Goal: Task Accomplishment & Management: Complete application form

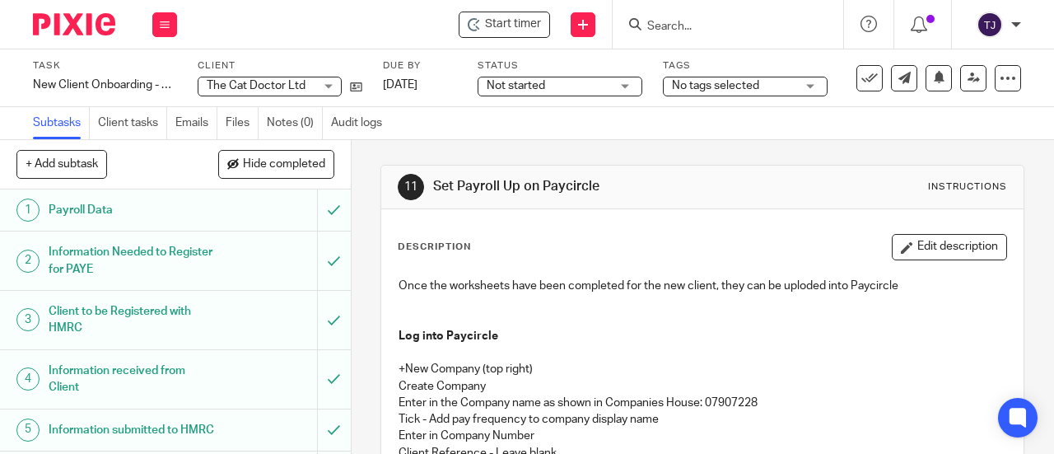
scroll to position [723, 0]
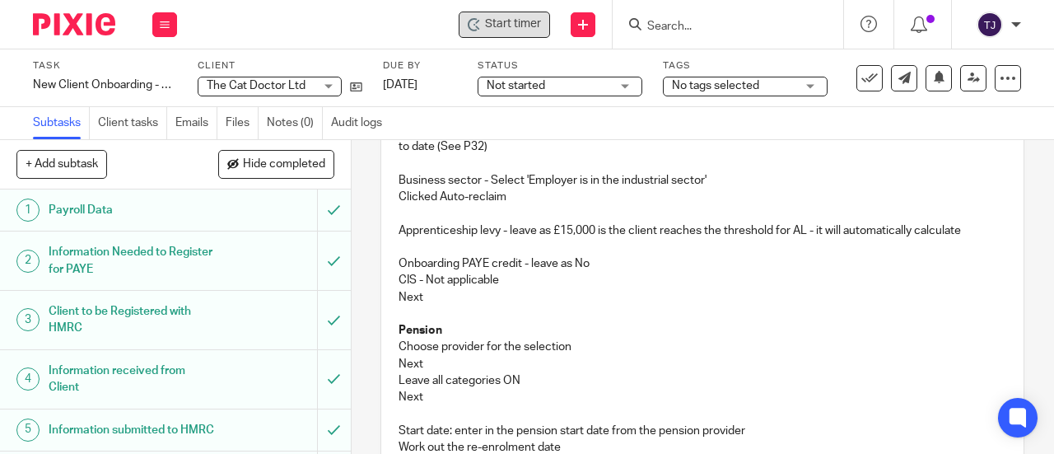
click at [483, 20] on div "Start timer" at bounding box center [504, 24] width 73 height 17
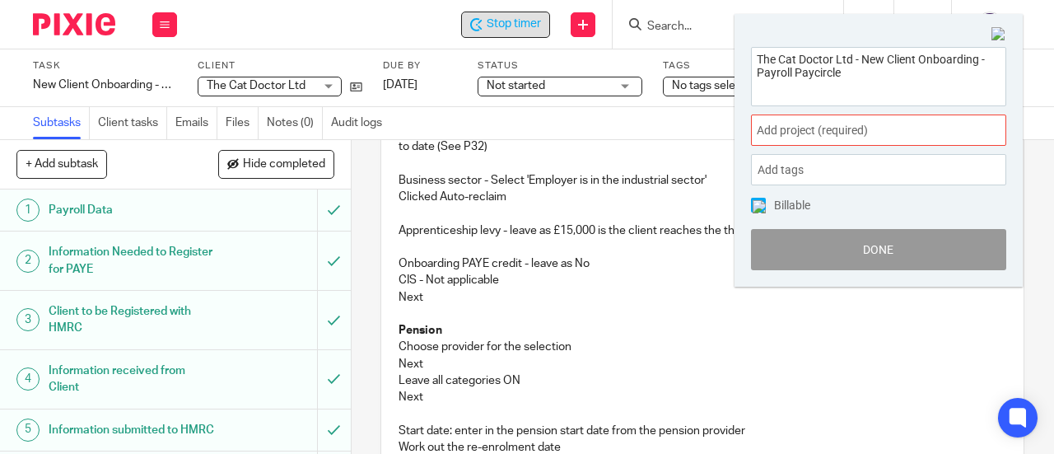
click at [896, 134] on span "Add project (required) :" at bounding box center [860, 130] width 207 height 17
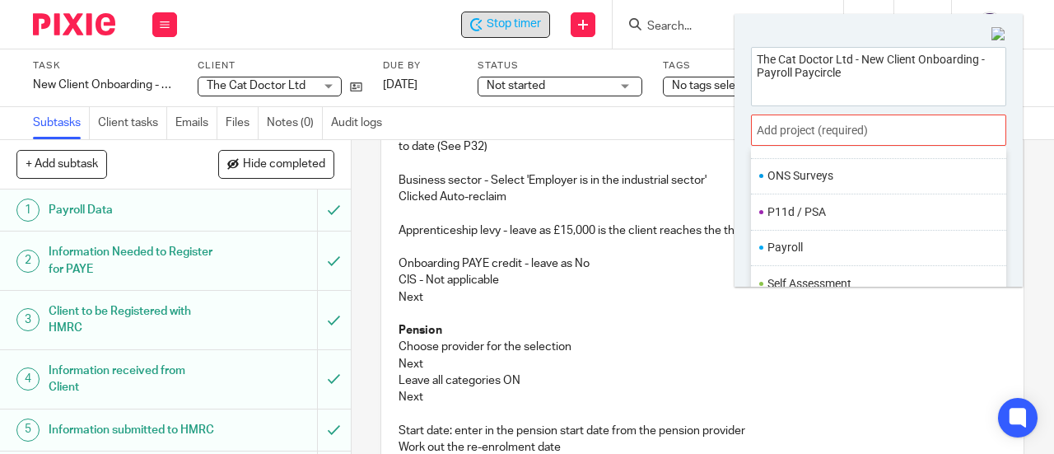
scroll to position [604, 0]
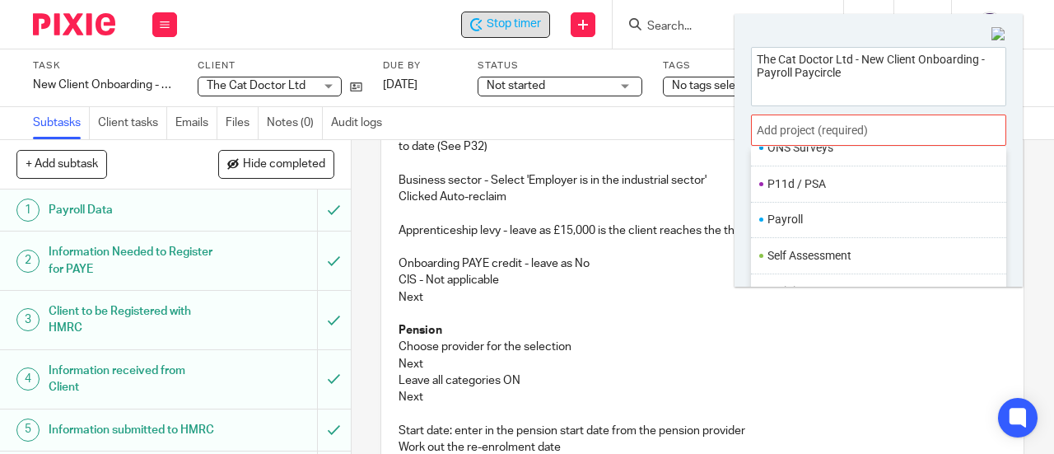
click at [857, 213] on li "Payroll" at bounding box center [874, 219] width 215 height 17
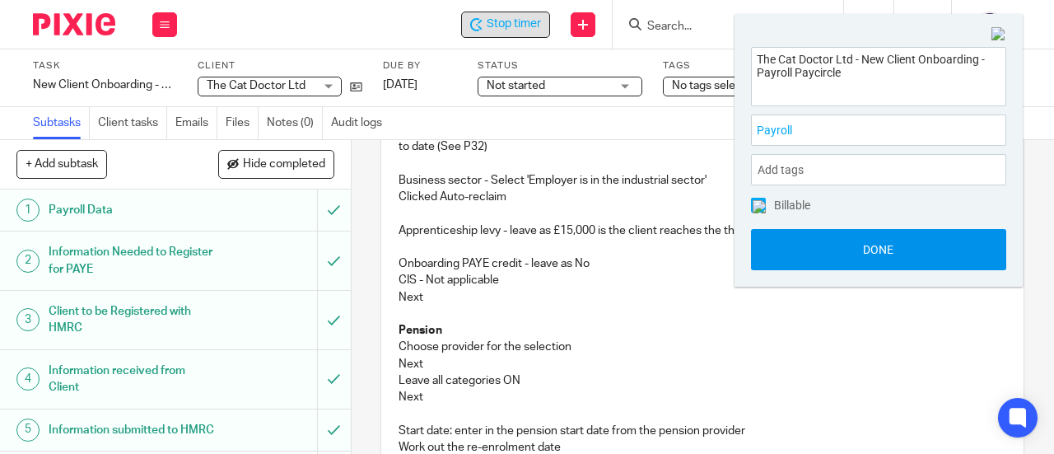
click at [855, 259] on button "Done" at bounding box center [878, 249] width 255 height 41
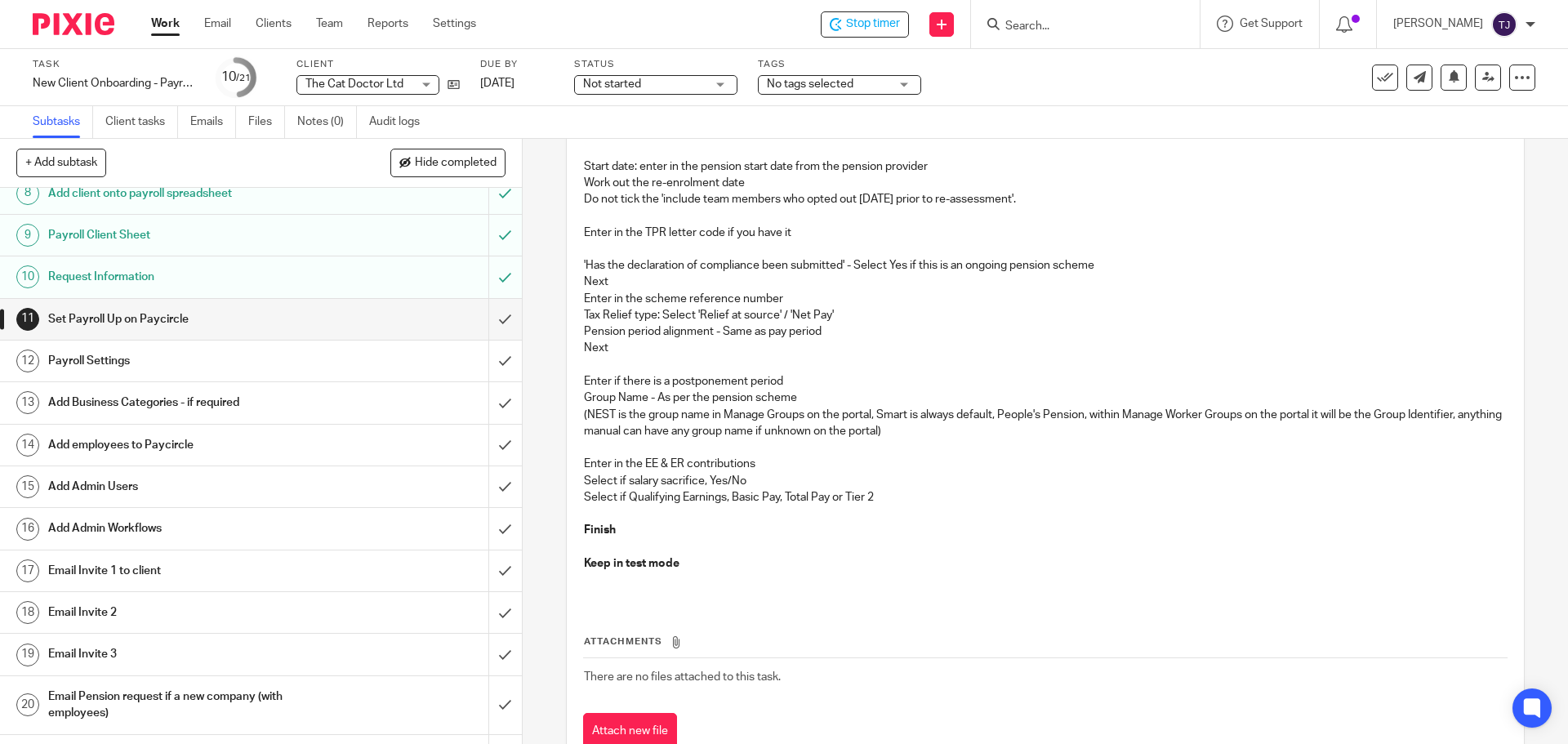
scroll to position [962, 0]
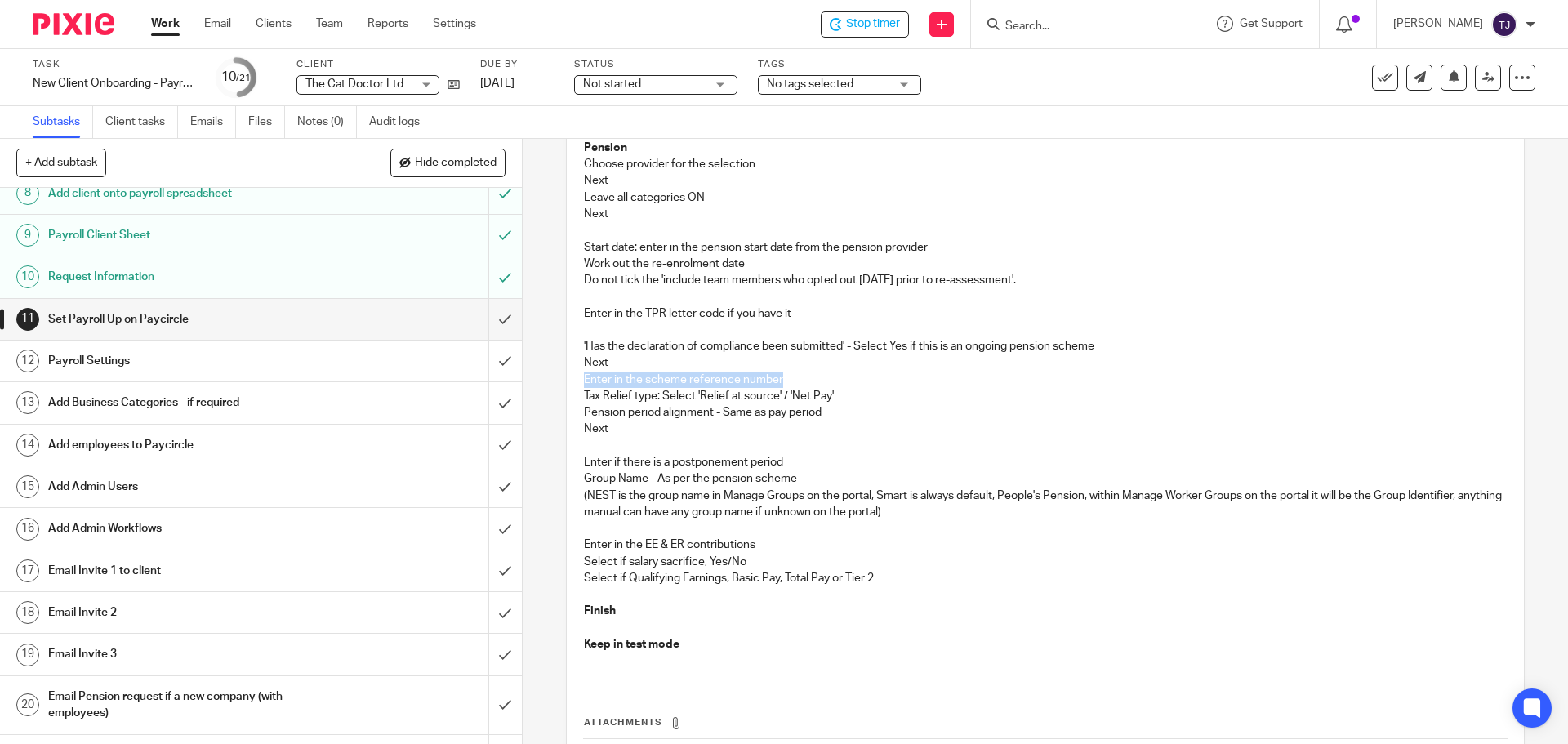
click at [1044, 372] on div "Once the worksheets have been completed for the new client, they can be uploded…" at bounding box center [1044, 34] width 938 height 1295
click at [593, 297] on p at bounding box center [1045, 297] width 922 height 16
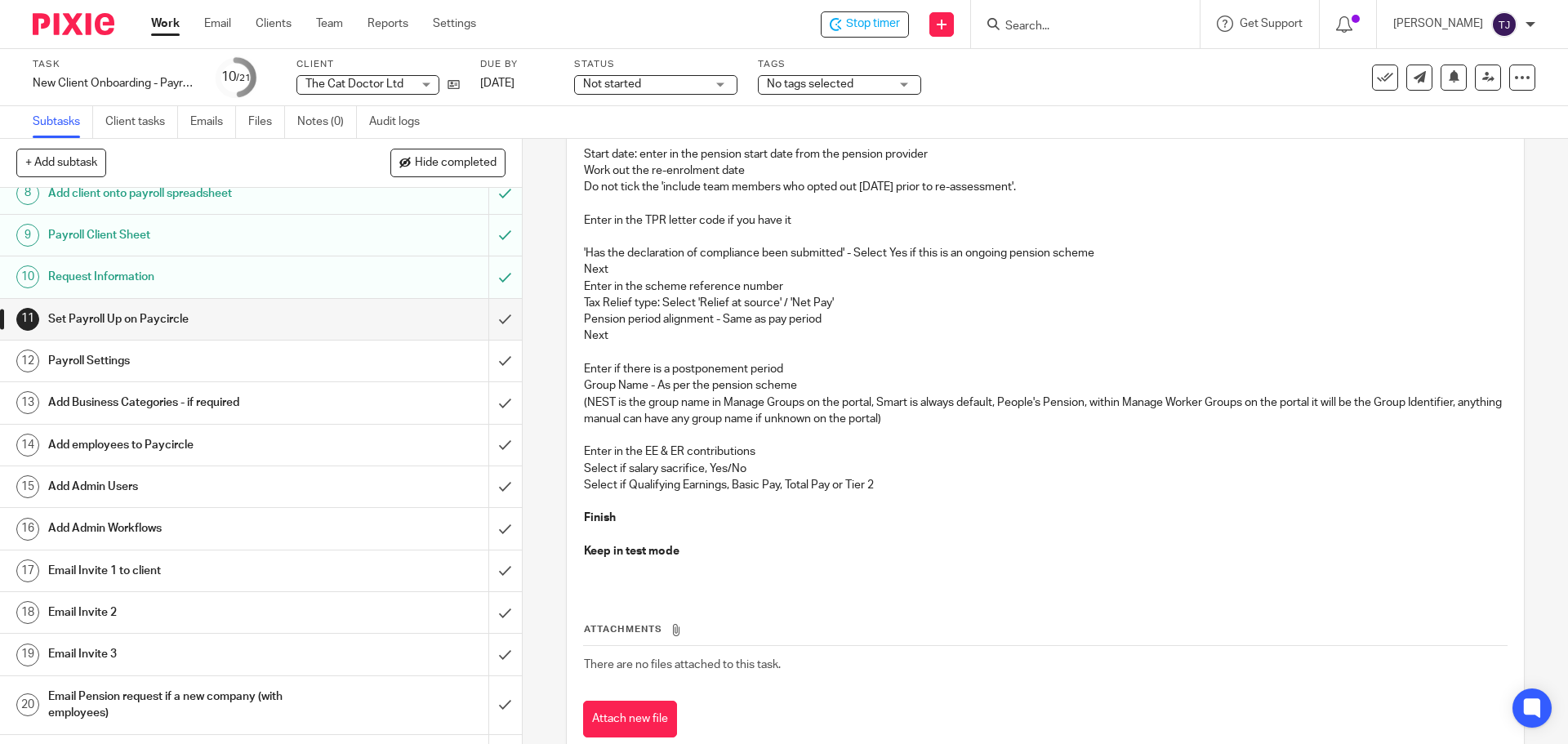
scroll to position [1017, 0]
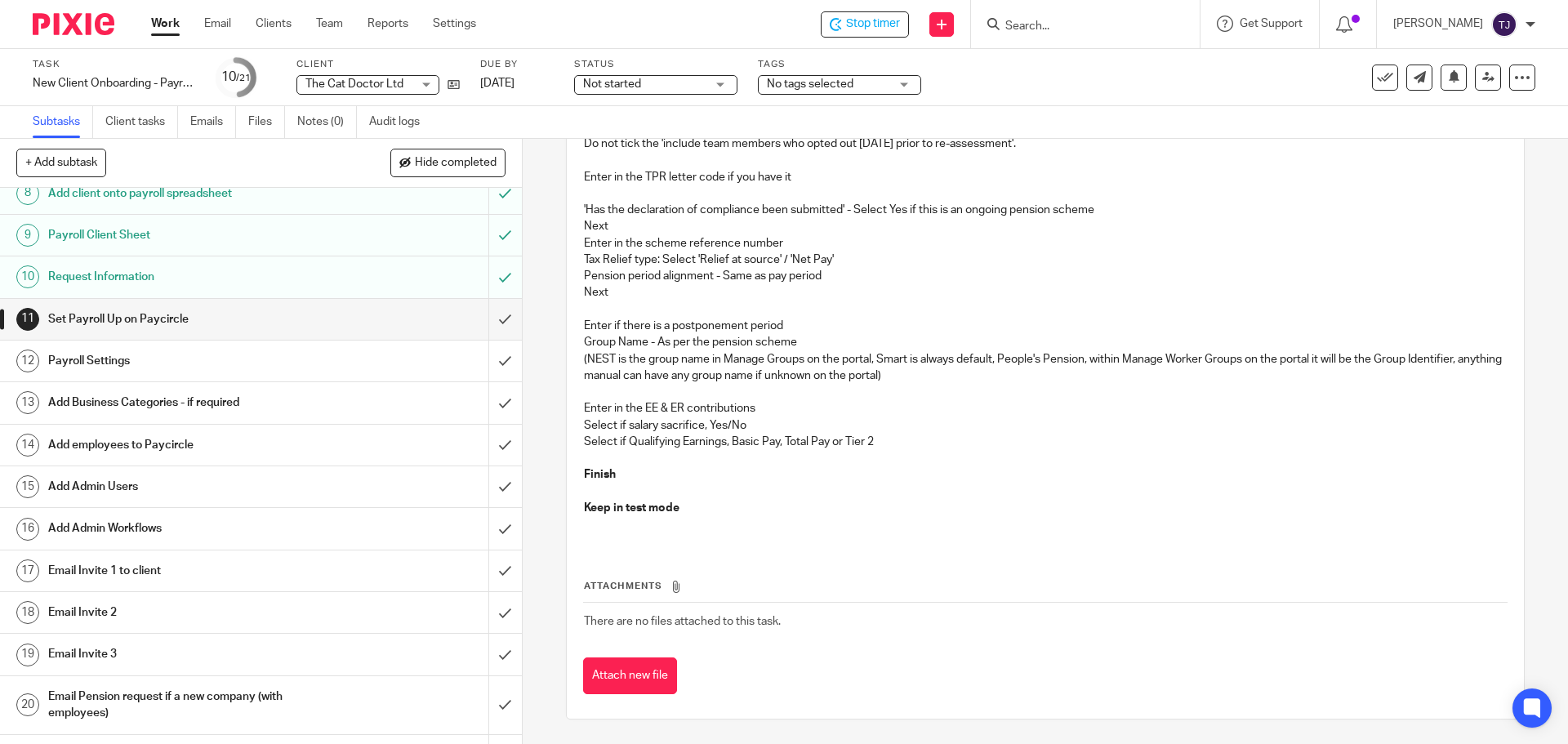
click at [60, 365] on h1 "Payroll Settings" at bounding box center [189, 361] width 283 height 25
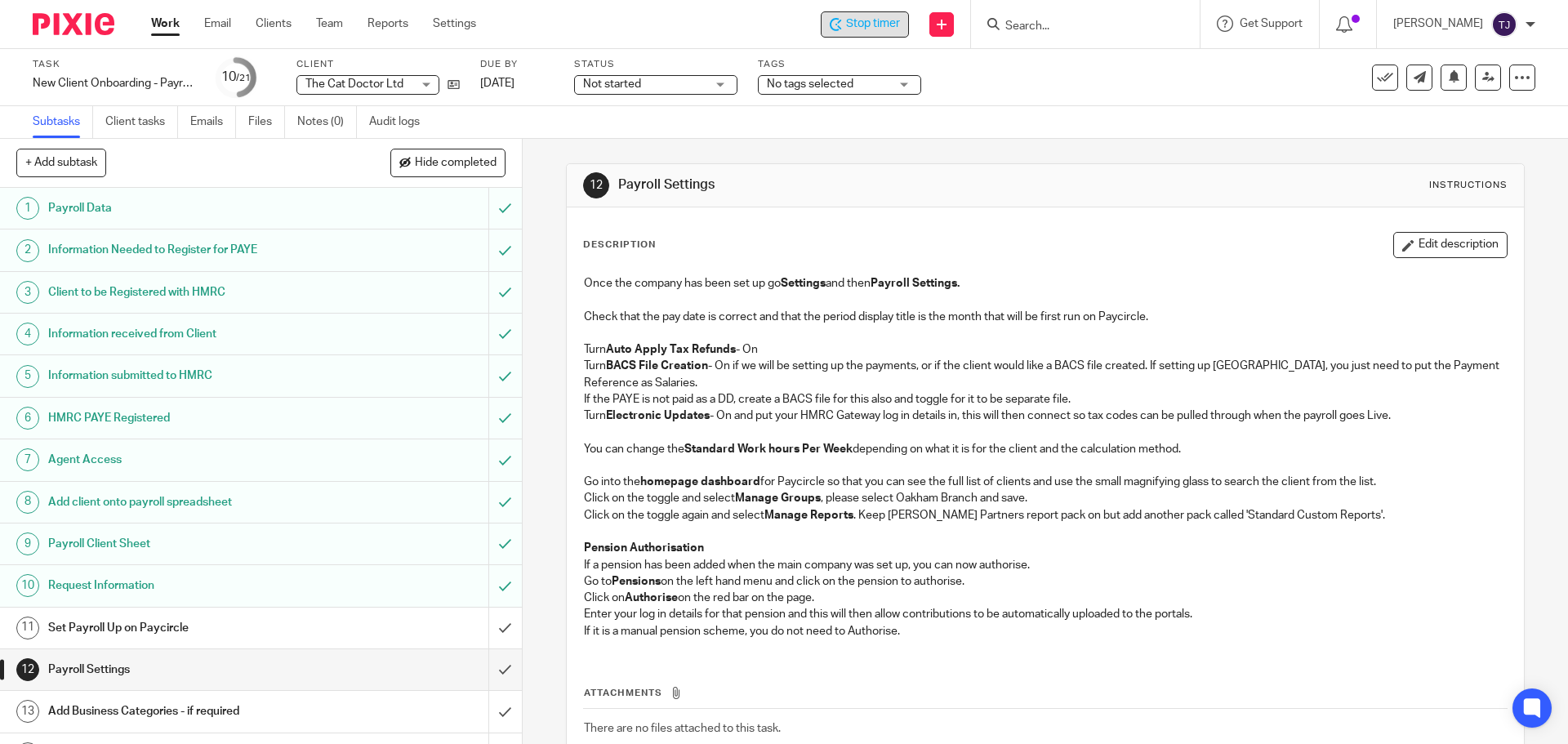
click at [895, 25] on span "Stop timer" at bounding box center [873, 24] width 54 height 17
click at [1072, 30] on input "Search" at bounding box center [1077, 27] width 147 height 15
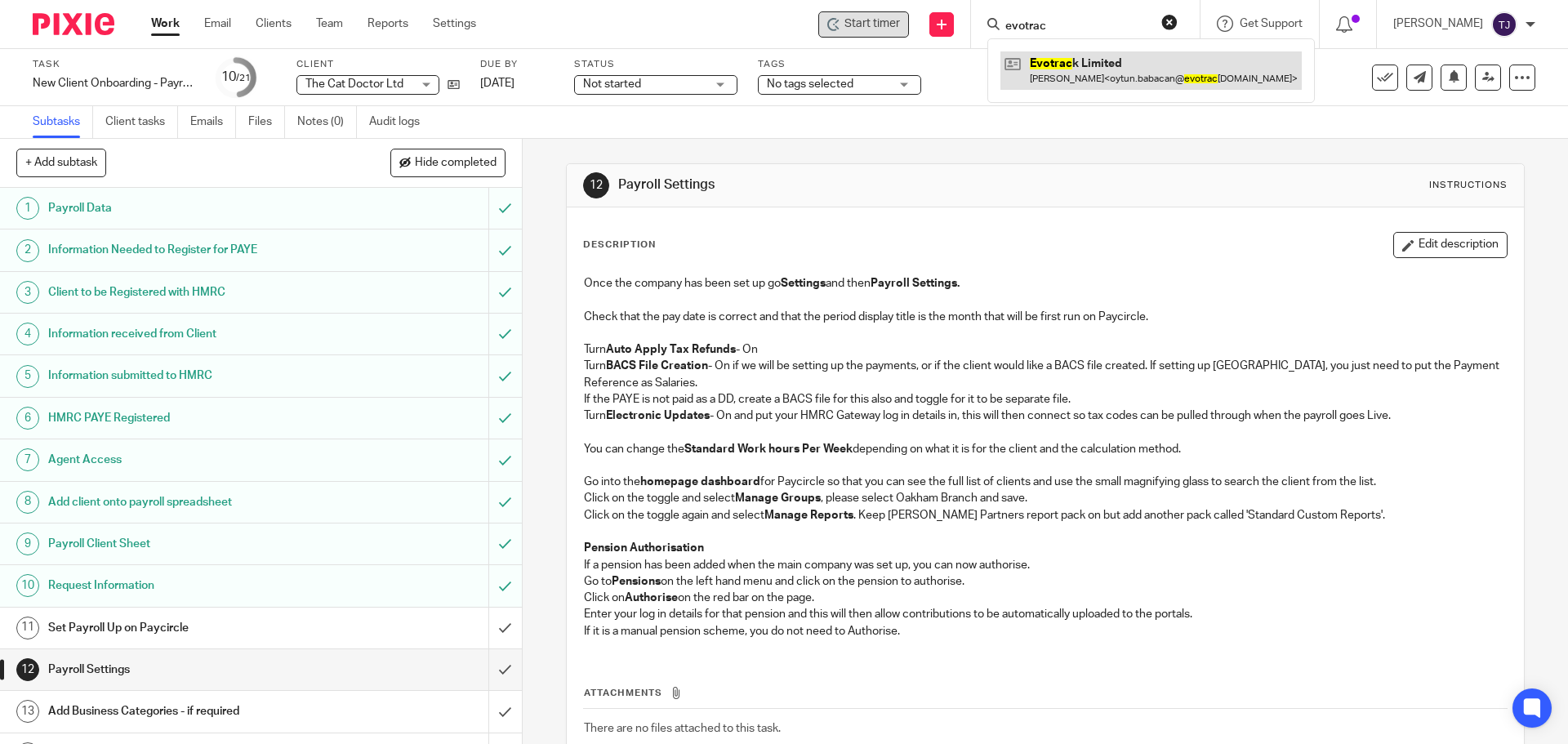
type input "evotrac"
click at [1066, 68] on link at bounding box center [1151, 70] width 302 height 38
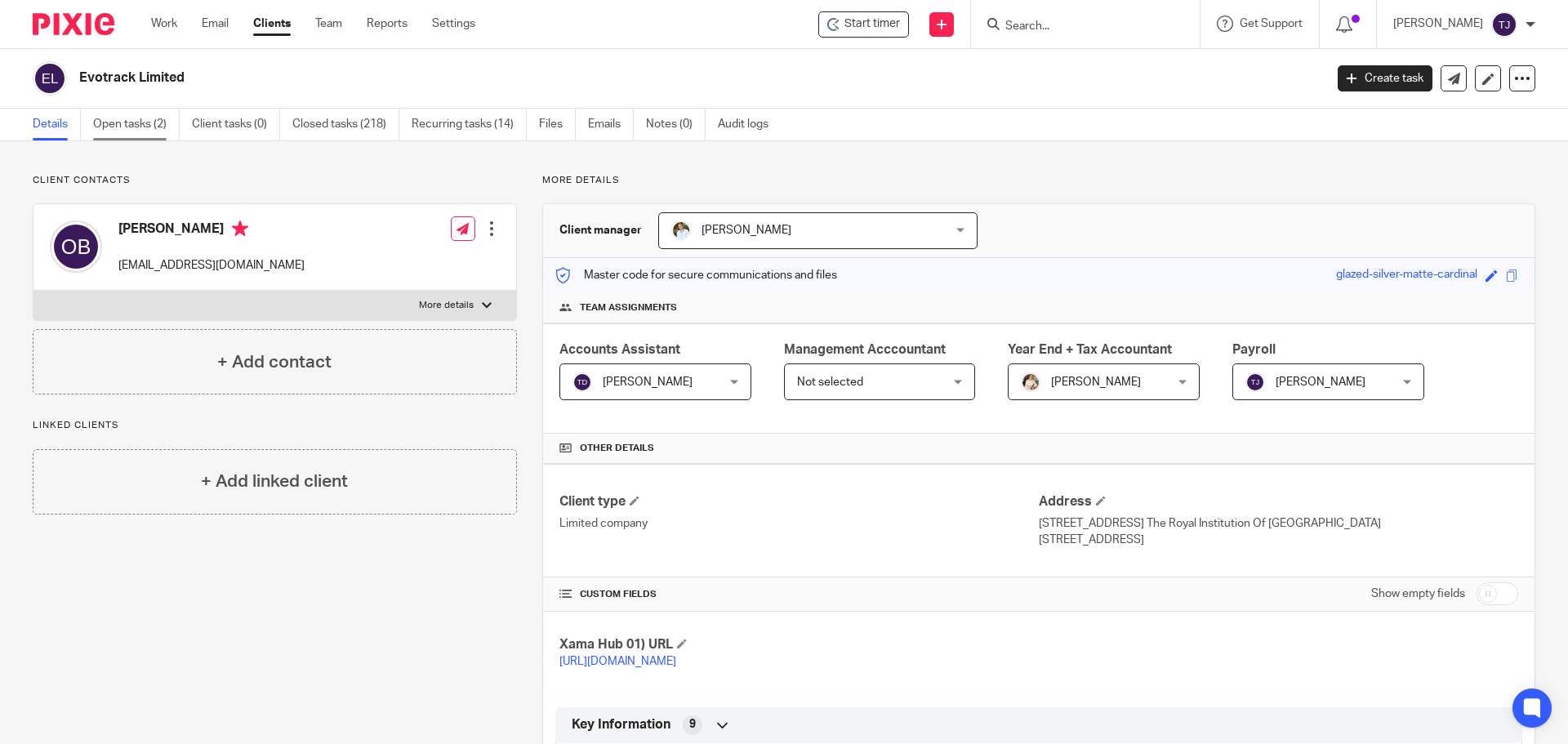
click at [133, 119] on link "Open tasks (2)" at bounding box center [136, 125] width 86 height 32
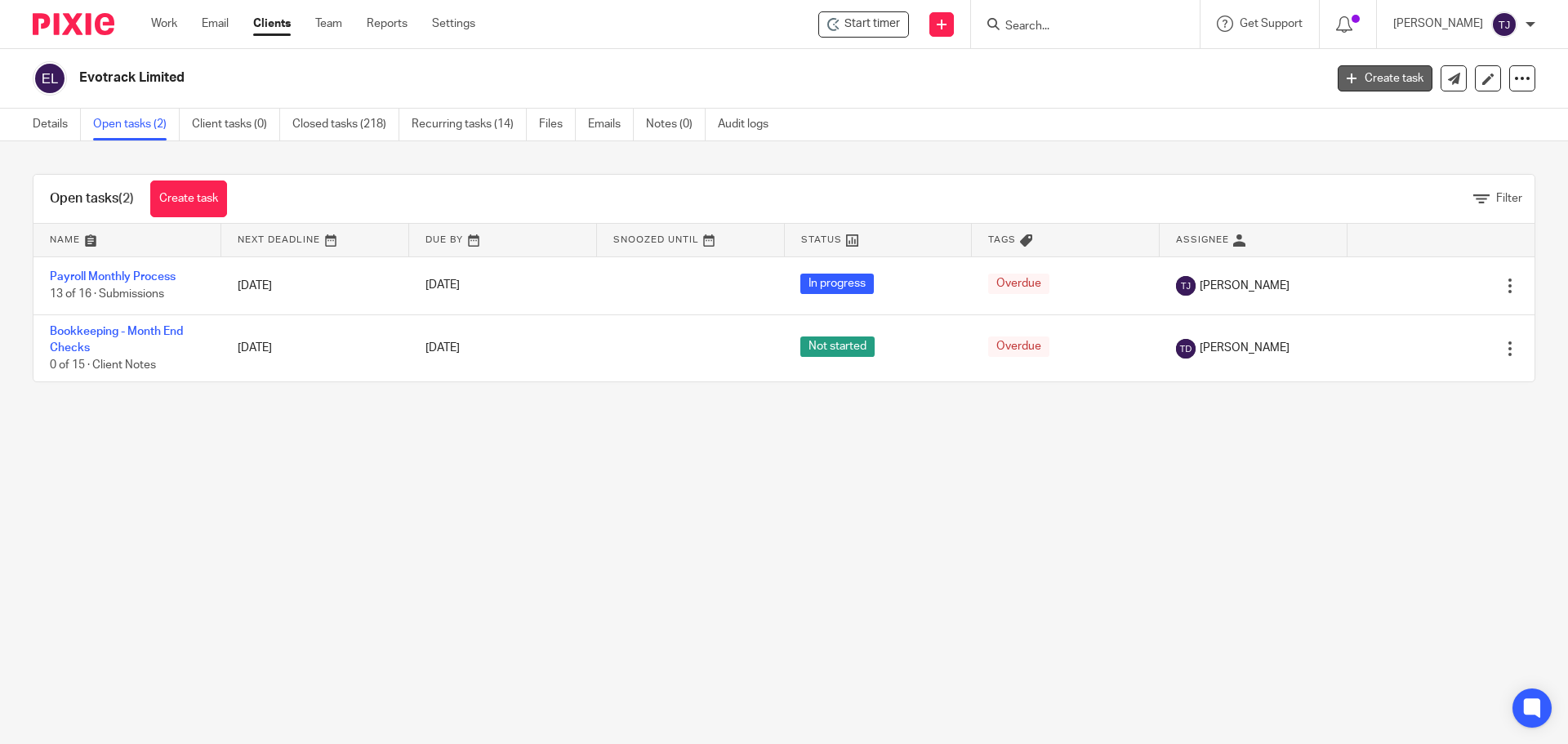
click at [1392, 68] on link "Create task" at bounding box center [1386, 78] width 95 height 26
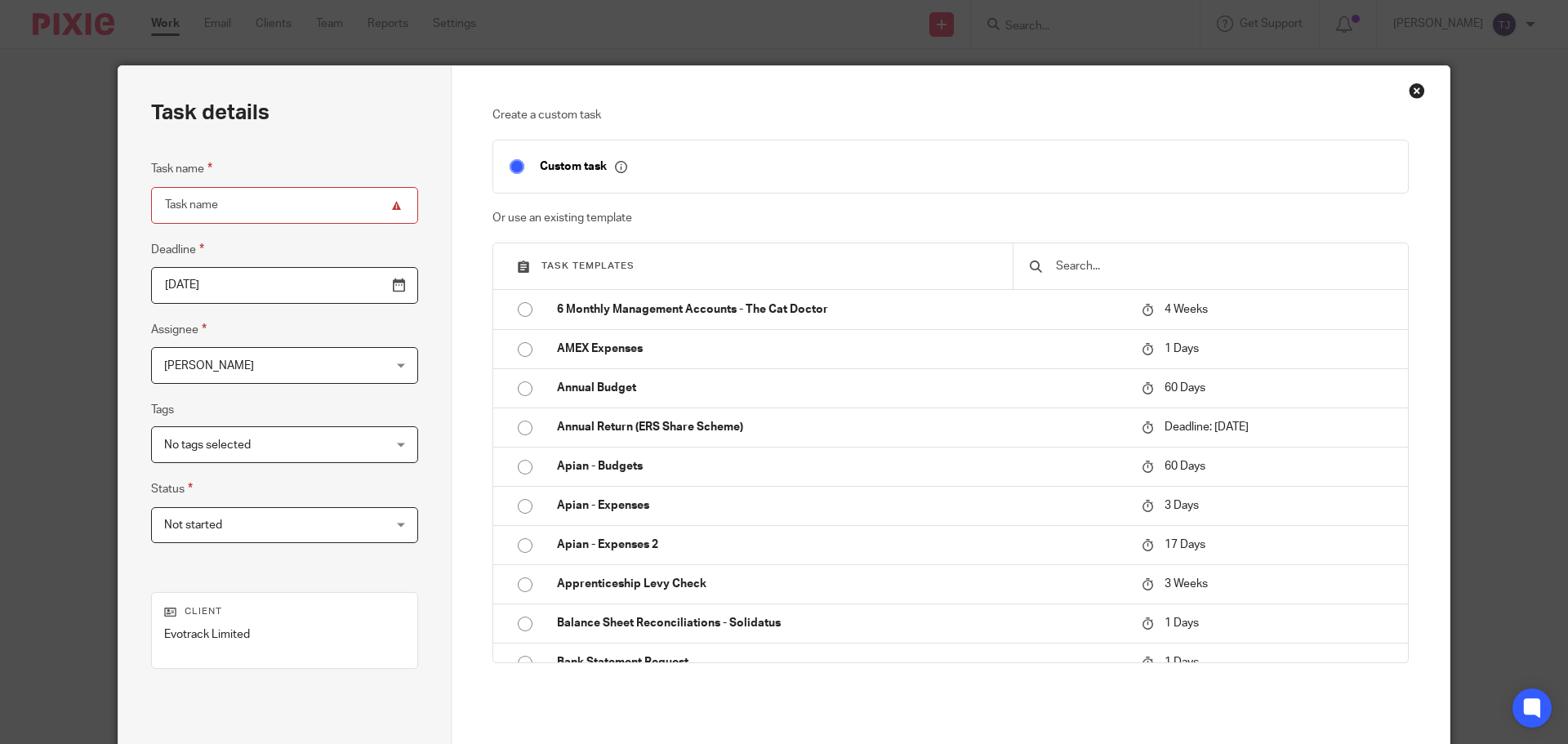
click at [1204, 280] on div at bounding box center [1210, 266] width 396 height 46
drag, startPoint x: 1196, startPoint y: 277, endPoint x: 1187, endPoint y: 263, distance: 16.6
click at [1194, 272] on div at bounding box center [1210, 266] width 396 height 46
click at [1071, 275] on input "text" at bounding box center [1223, 266] width 337 height 18
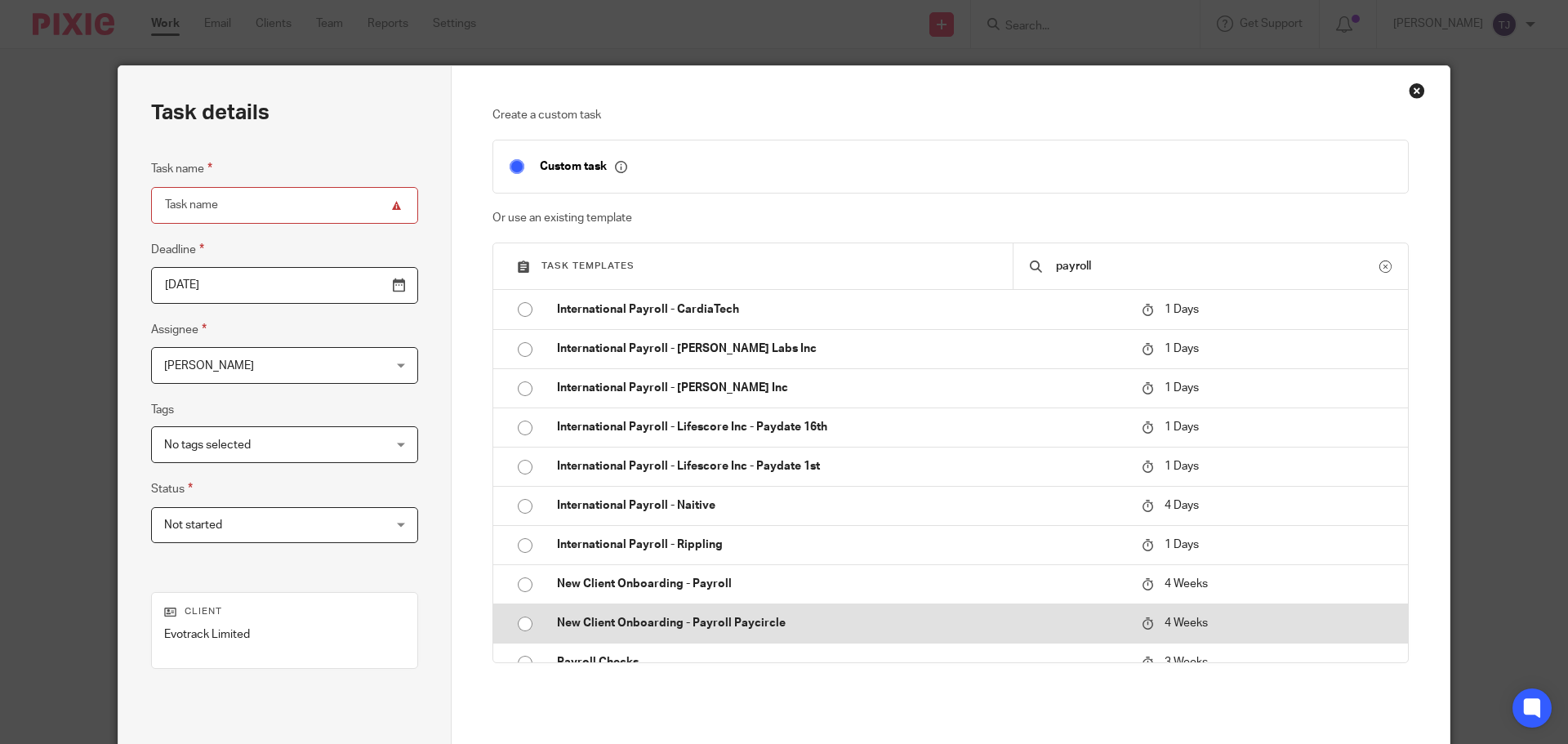
type input "payroll"
click at [517, 627] on input "radio" at bounding box center [525, 623] width 31 height 31
type input "2025-09-18"
type input "New Client Onboarding - Payroll Paycircle"
checkbox input "false"
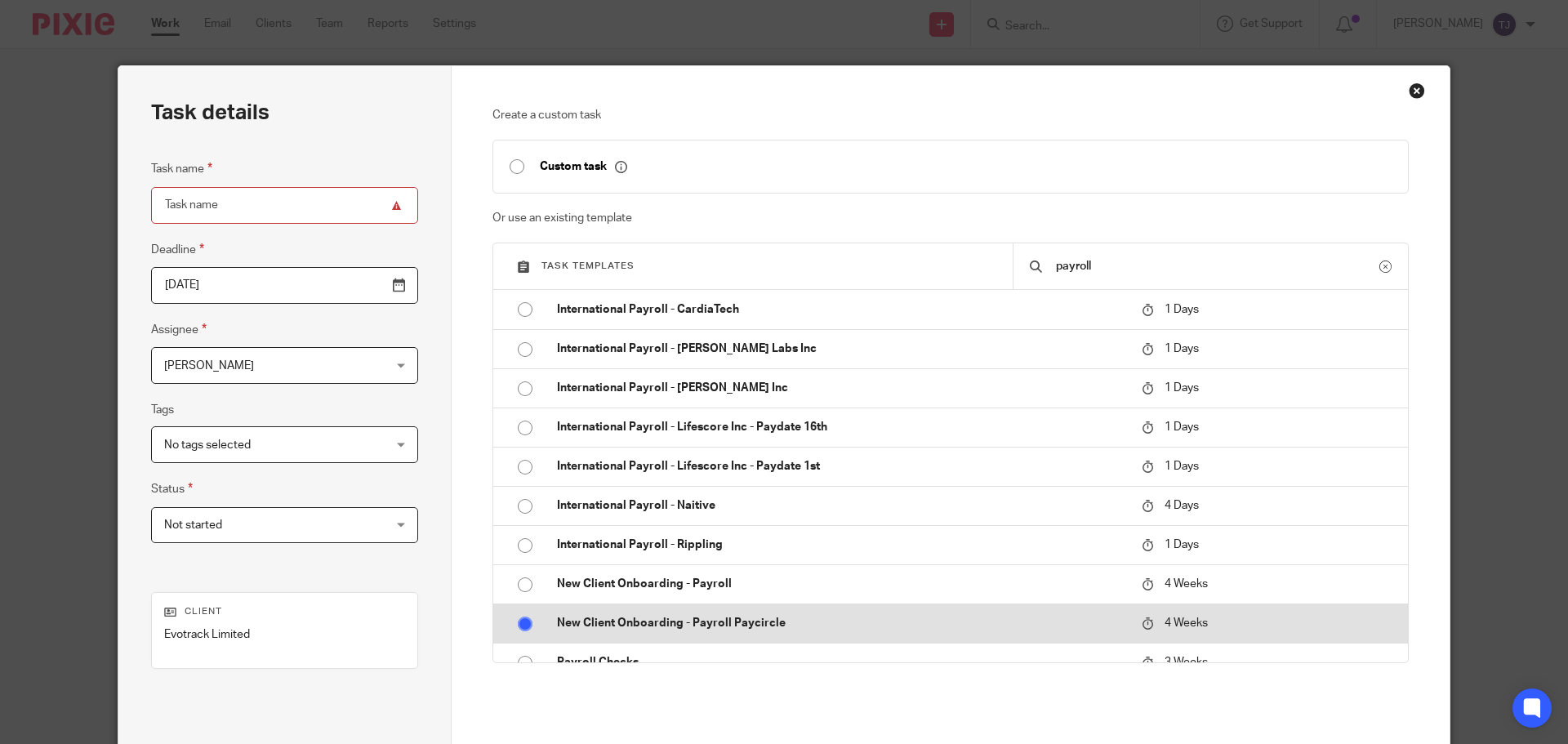
radio input "false"
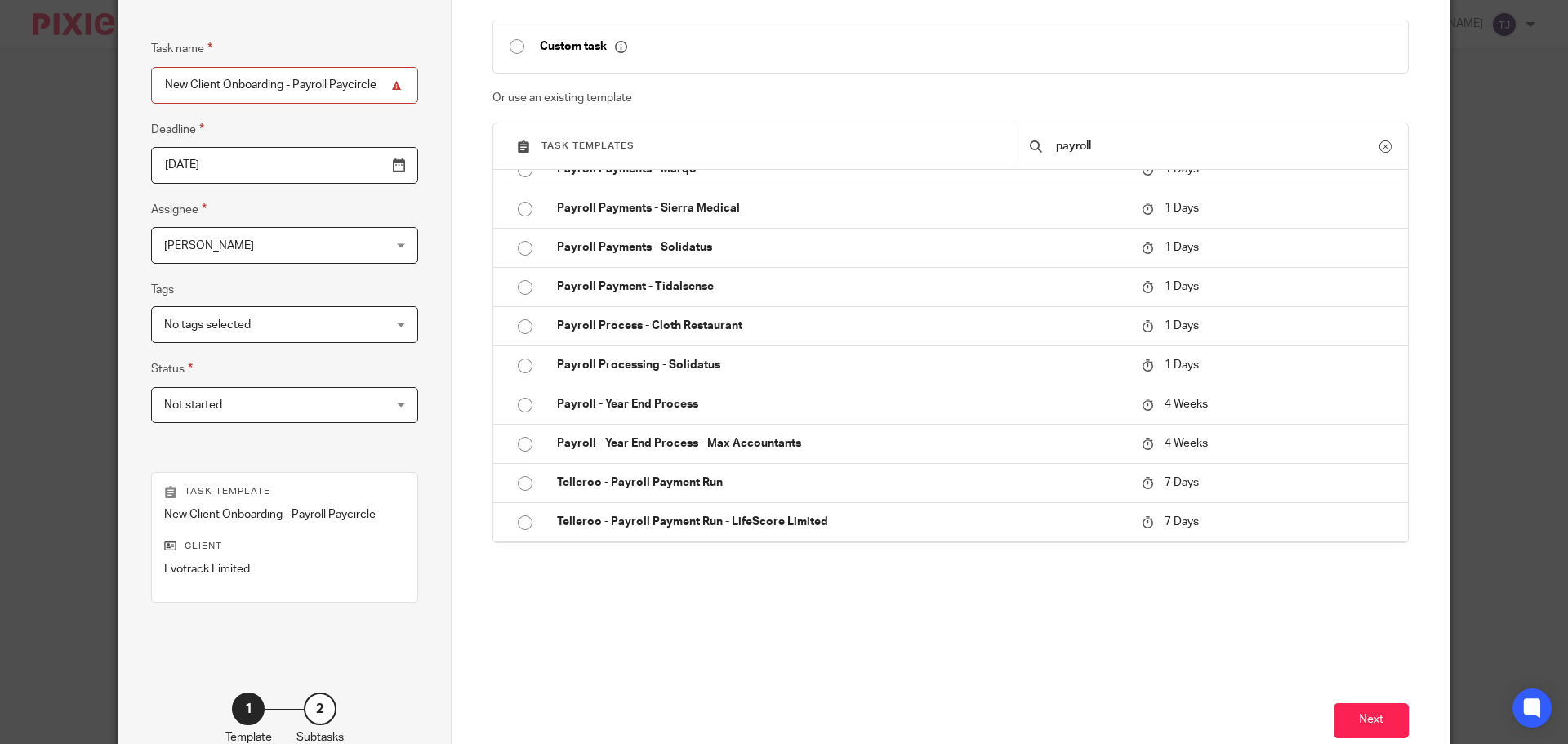
scroll to position [221, 0]
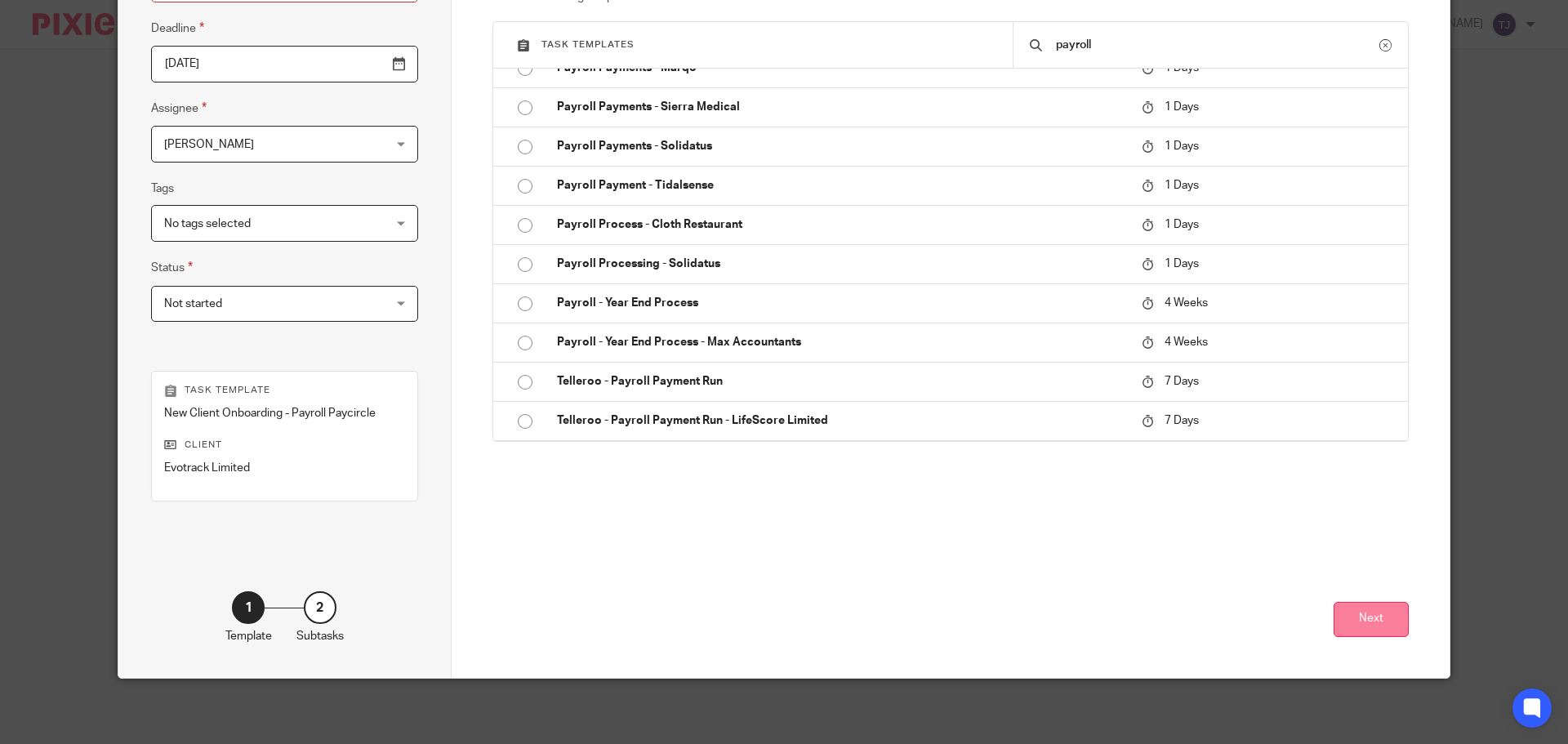
click at [1354, 622] on button "Next" at bounding box center [1372, 619] width 75 height 35
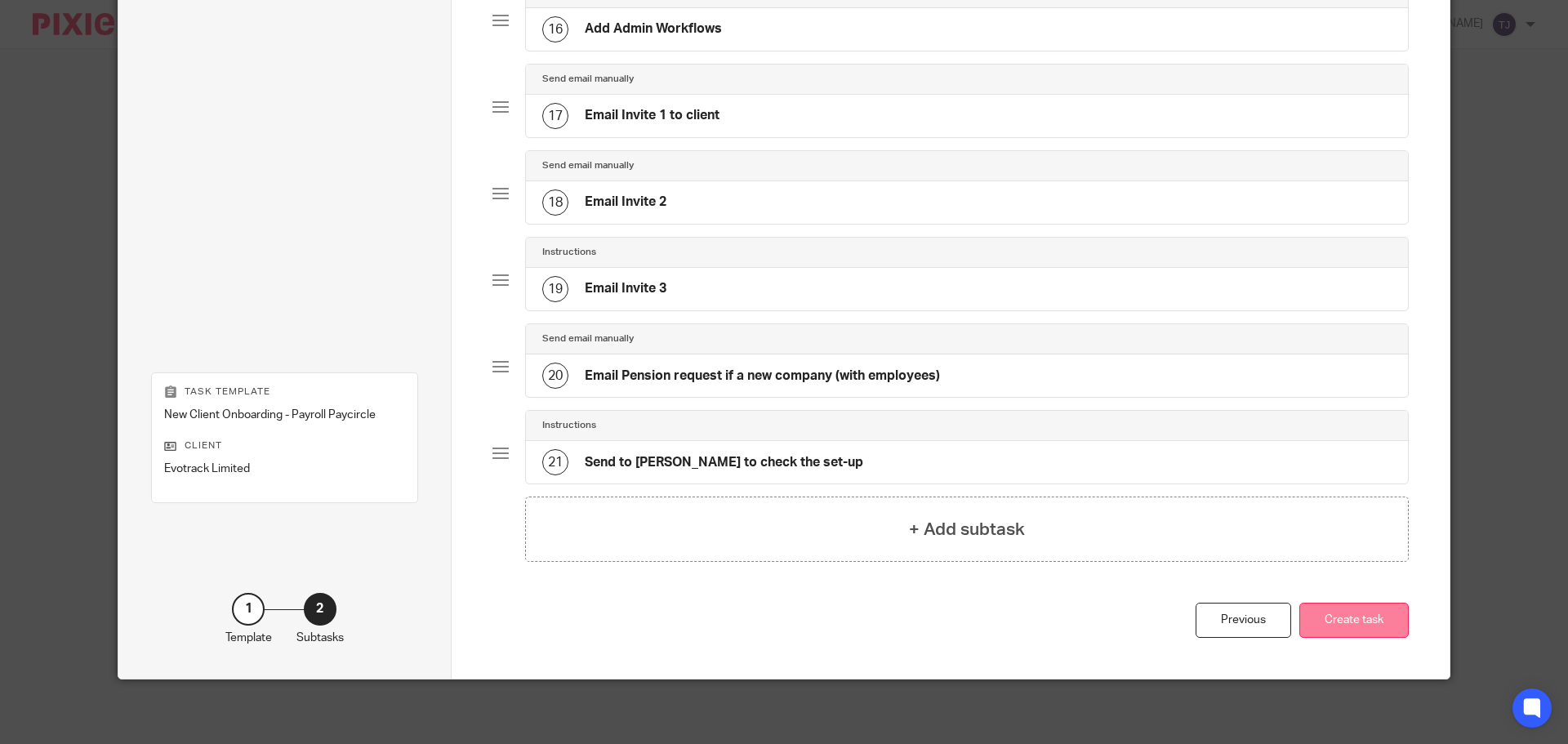
scroll to position [1473, 0]
click at [1357, 613] on button "Create task" at bounding box center [1354, 619] width 109 height 35
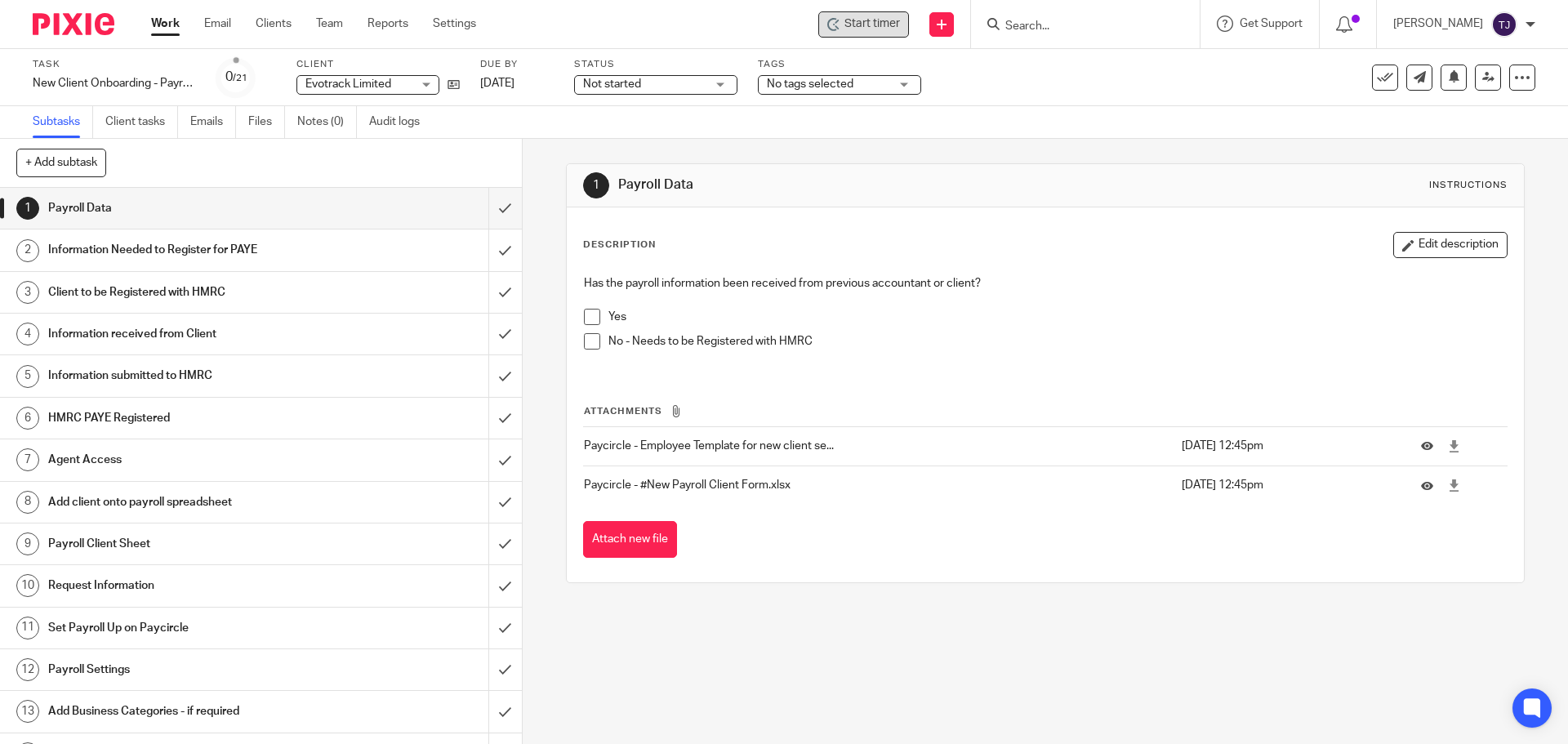
click at [890, 22] on span "Start timer" at bounding box center [872, 24] width 56 height 17
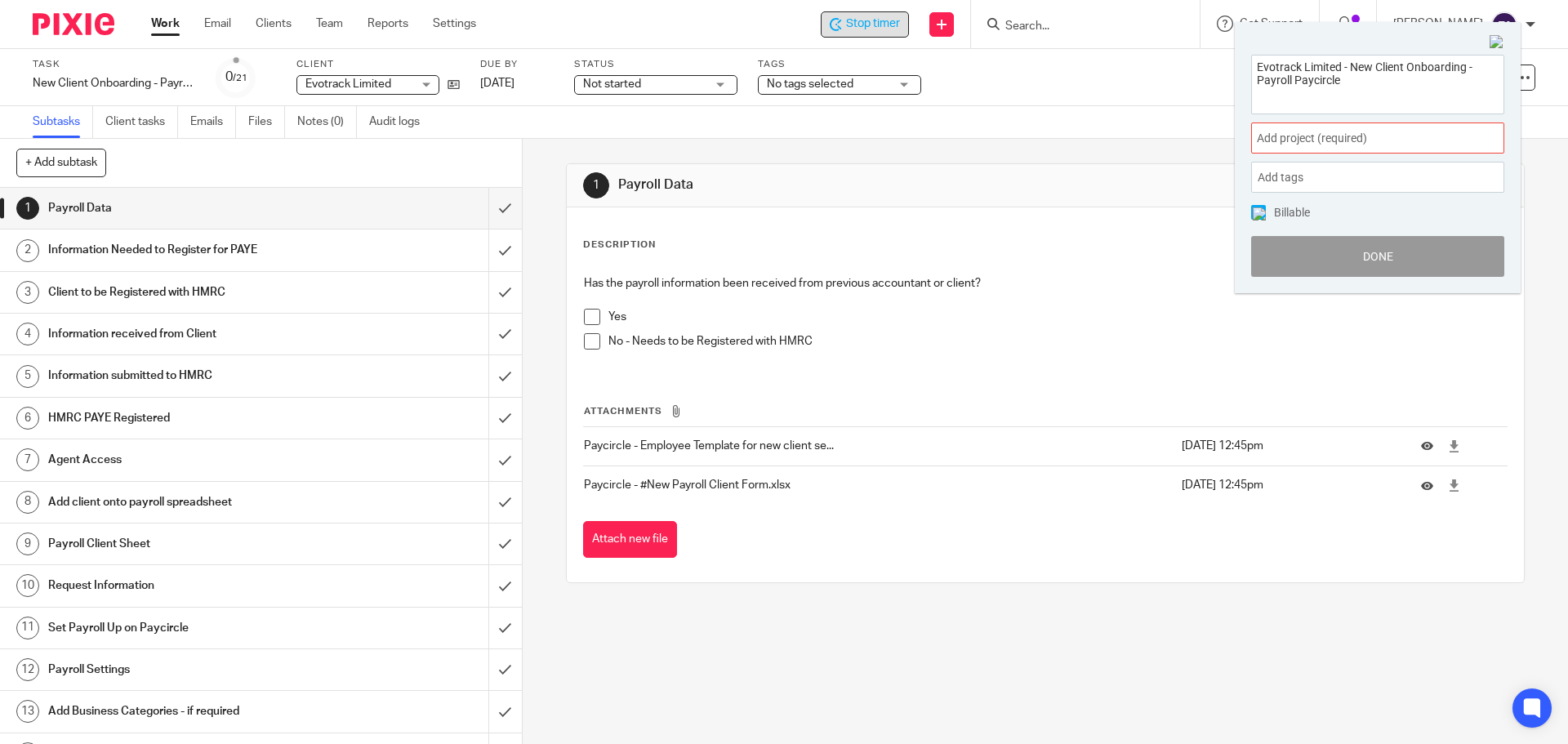
click at [1331, 141] on span "Add project (required) :" at bounding box center [1359, 138] width 205 height 17
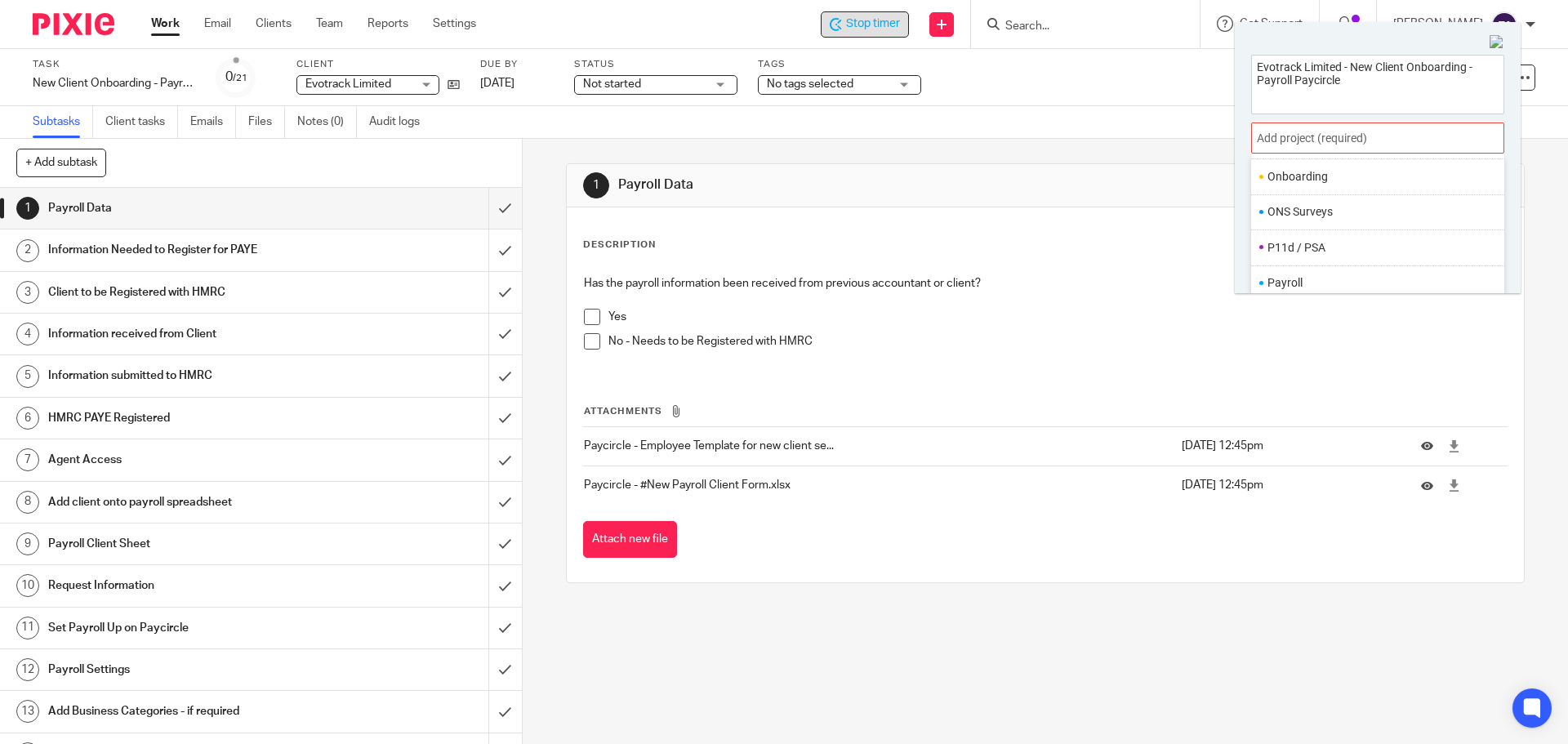
scroll to position [571, 0]
click at [1359, 252] on li "Payroll" at bounding box center [1374, 254] width 213 height 17
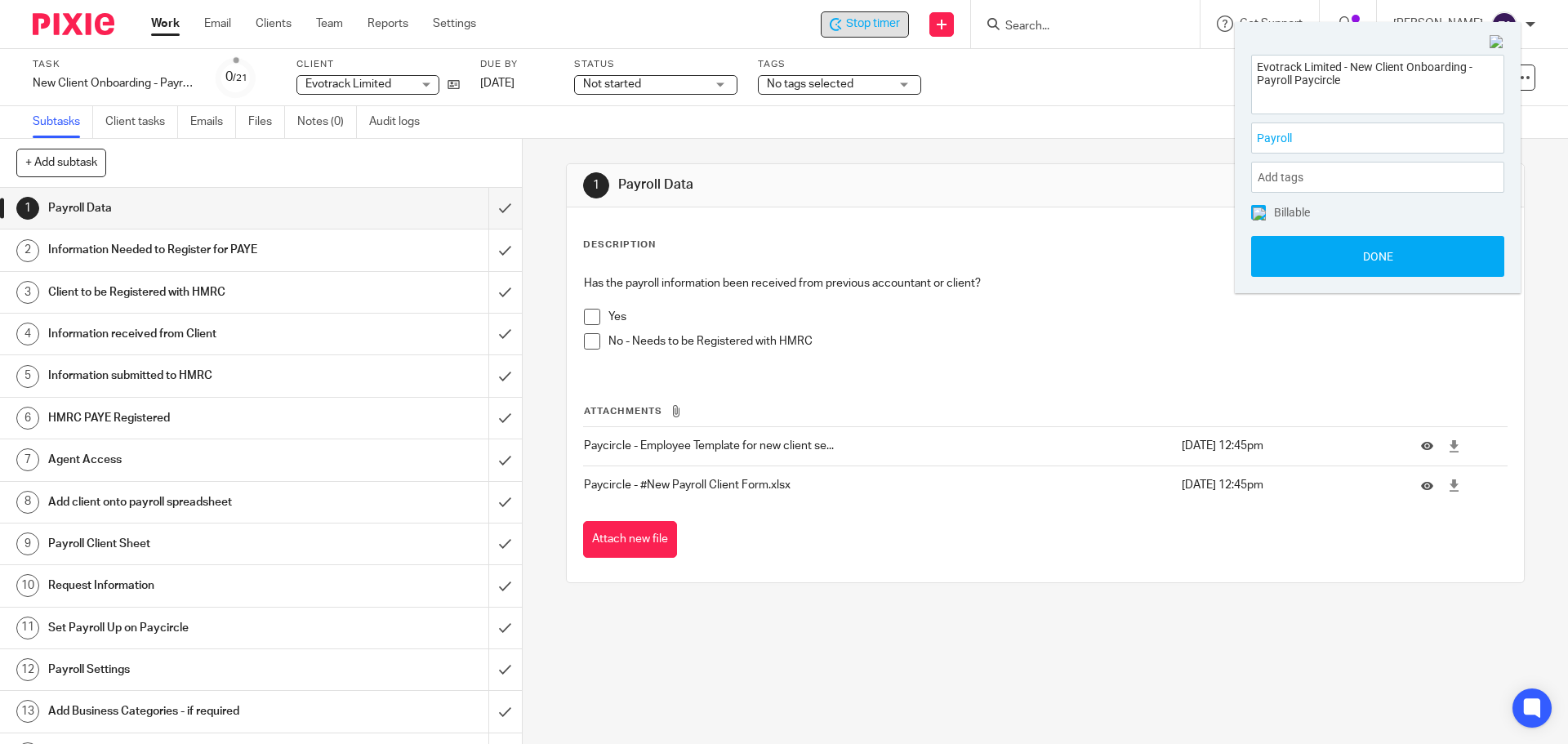
click at [1359, 252] on button "Done" at bounding box center [1377, 256] width 253 height 41
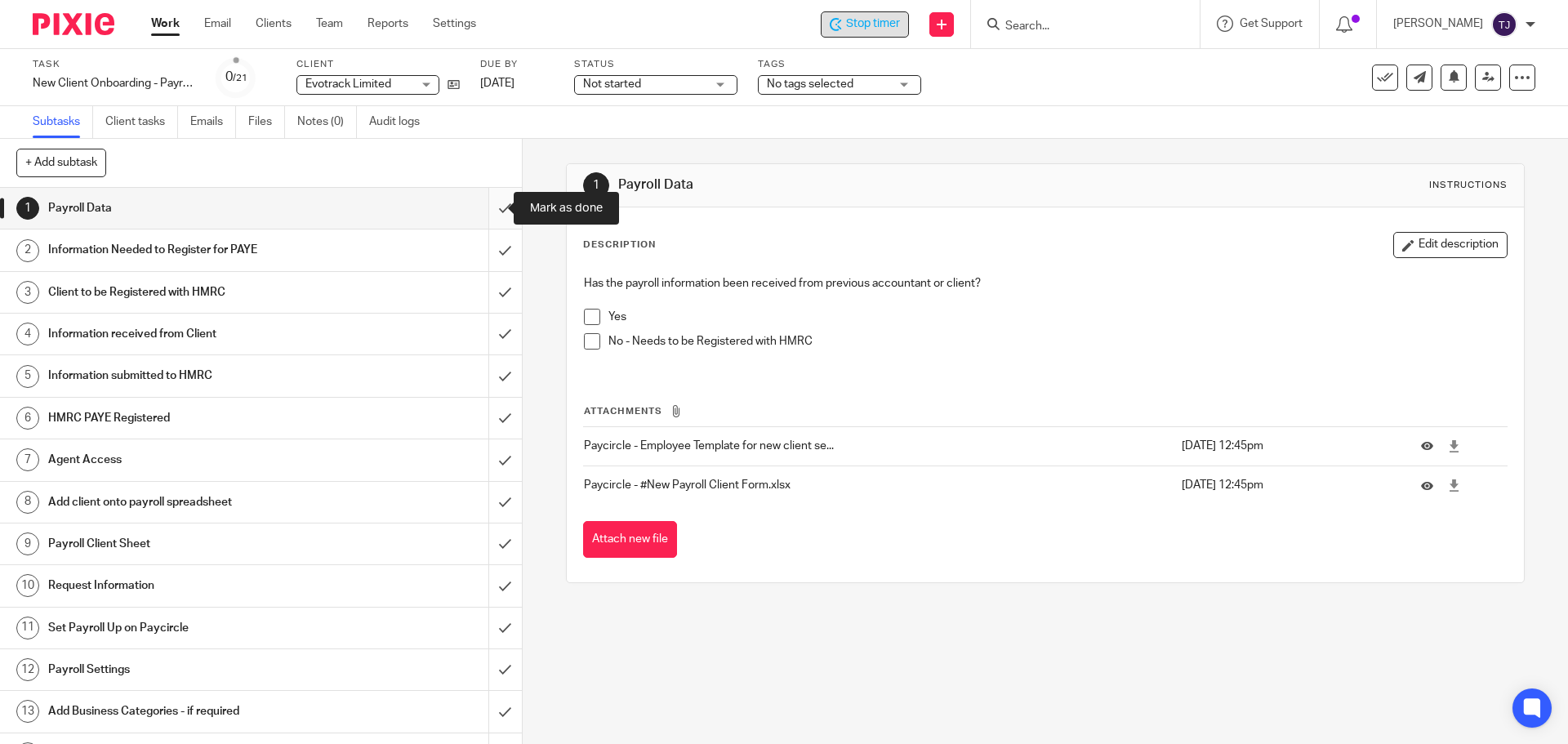
click at [488, 208] on input "submit" at bounding box center [261, 207] width 522 height 41
drag, startPoint x: 485, startPoint y: 253, endPoint x: 490, endPoint y: 274, distance: 21.6
click at [486, 254] on input "submit" at bounding box center [261, 249] width 522 height 41
click at [493, 294] on input "submit" at bounding box center [261, 292] width 522 height 41
click at [491, 333] on input "submit" at bounding box center [261, 333] width 522 height 41
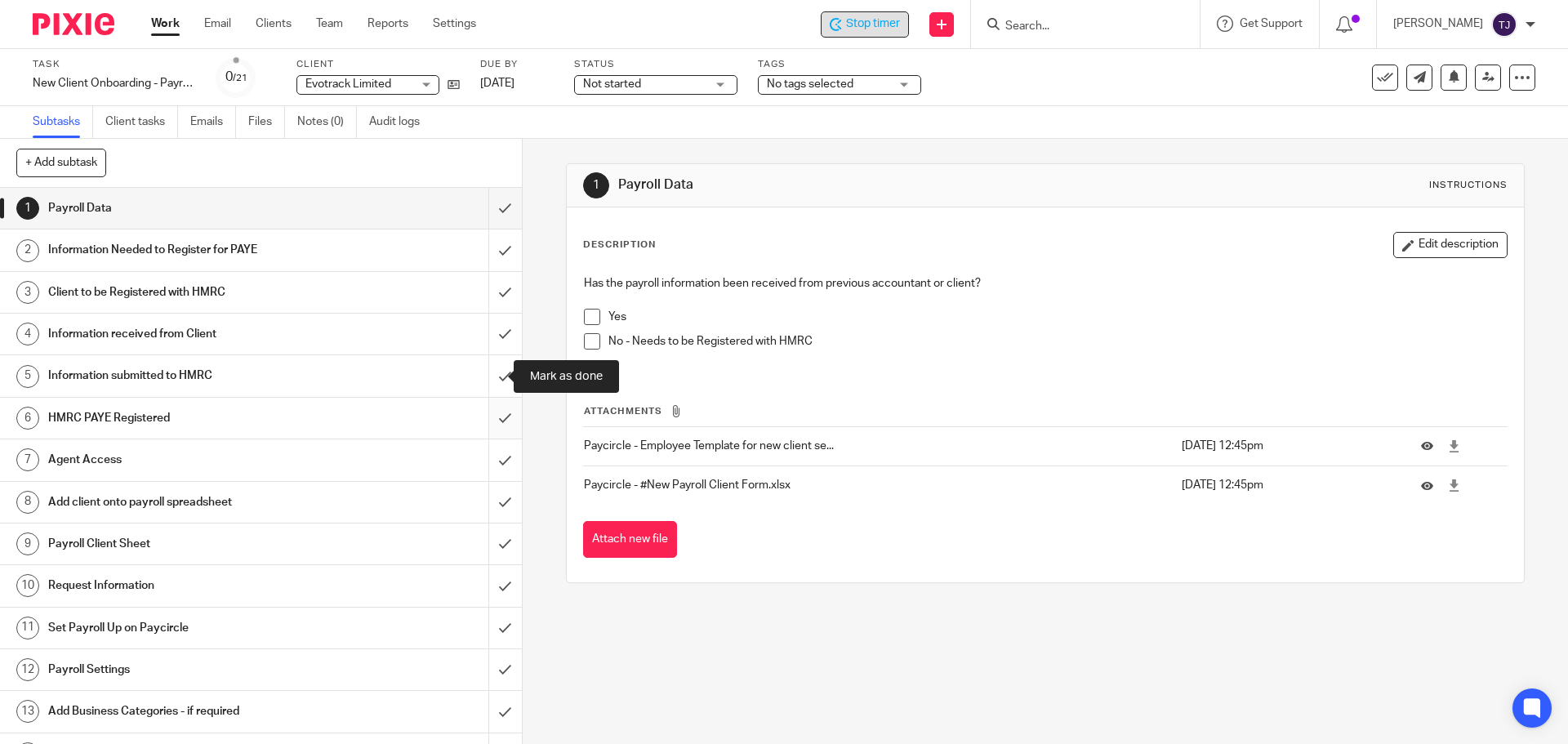
drag, startPoint x: 489, startPoint y: 377, endPoint x: 489, endPoint y: 403, distance: 26.0
click at [489, 380] on input "submit" at bounding box center [261, 375] width 522 height 41
click at [489, 425] on input "submit" at bounding box center [261, 418] width 522 height 41
drag, startPoint x: 488, startPoint y: 462, endPoint x: 488, endPoint y: 478, distance: 16.0
click at [488, 464] on input "submit" at bounding box center [261, 459] width 522 height 41
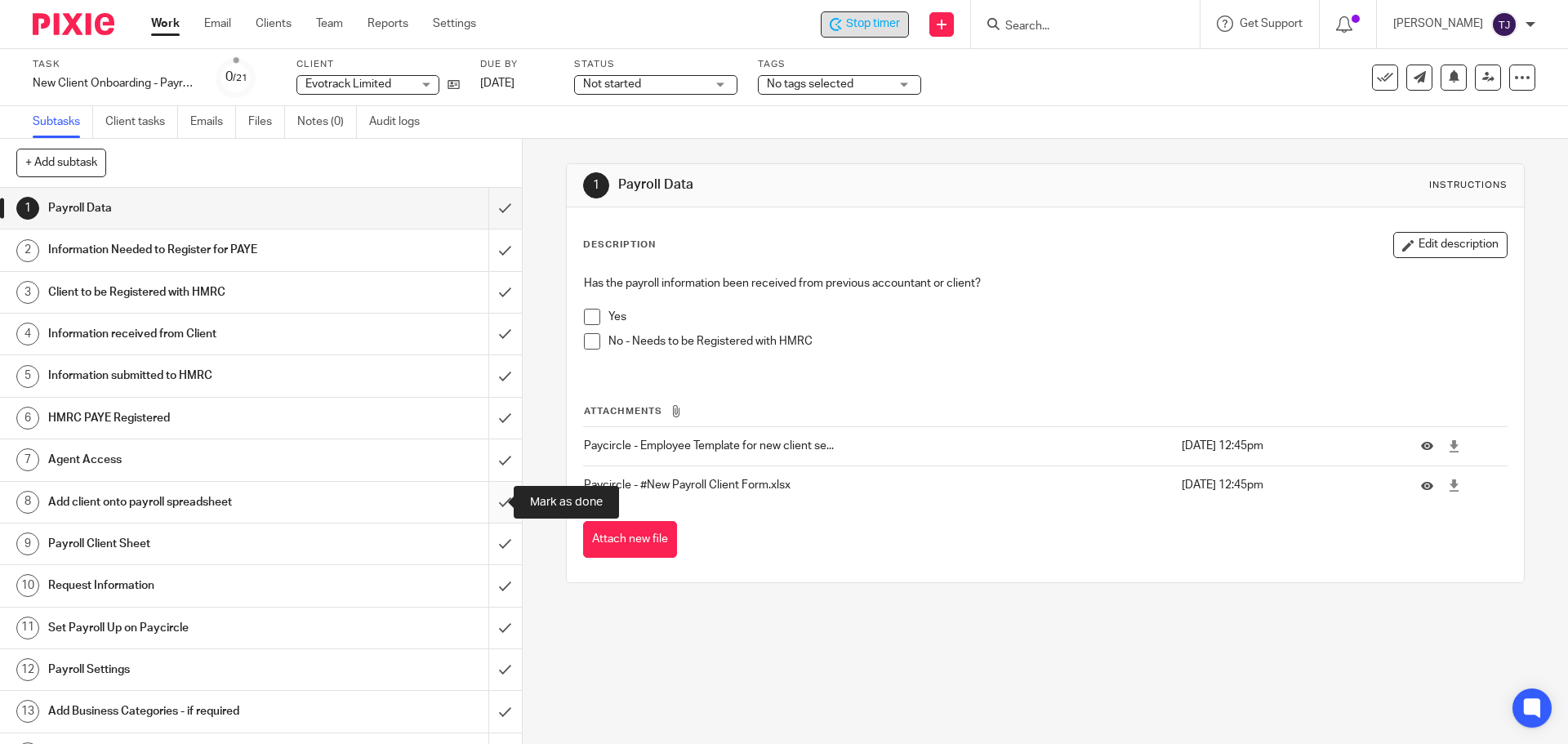
click at [489, 502] on input "submit" at bounding box center [261, 502] width 522 height 41
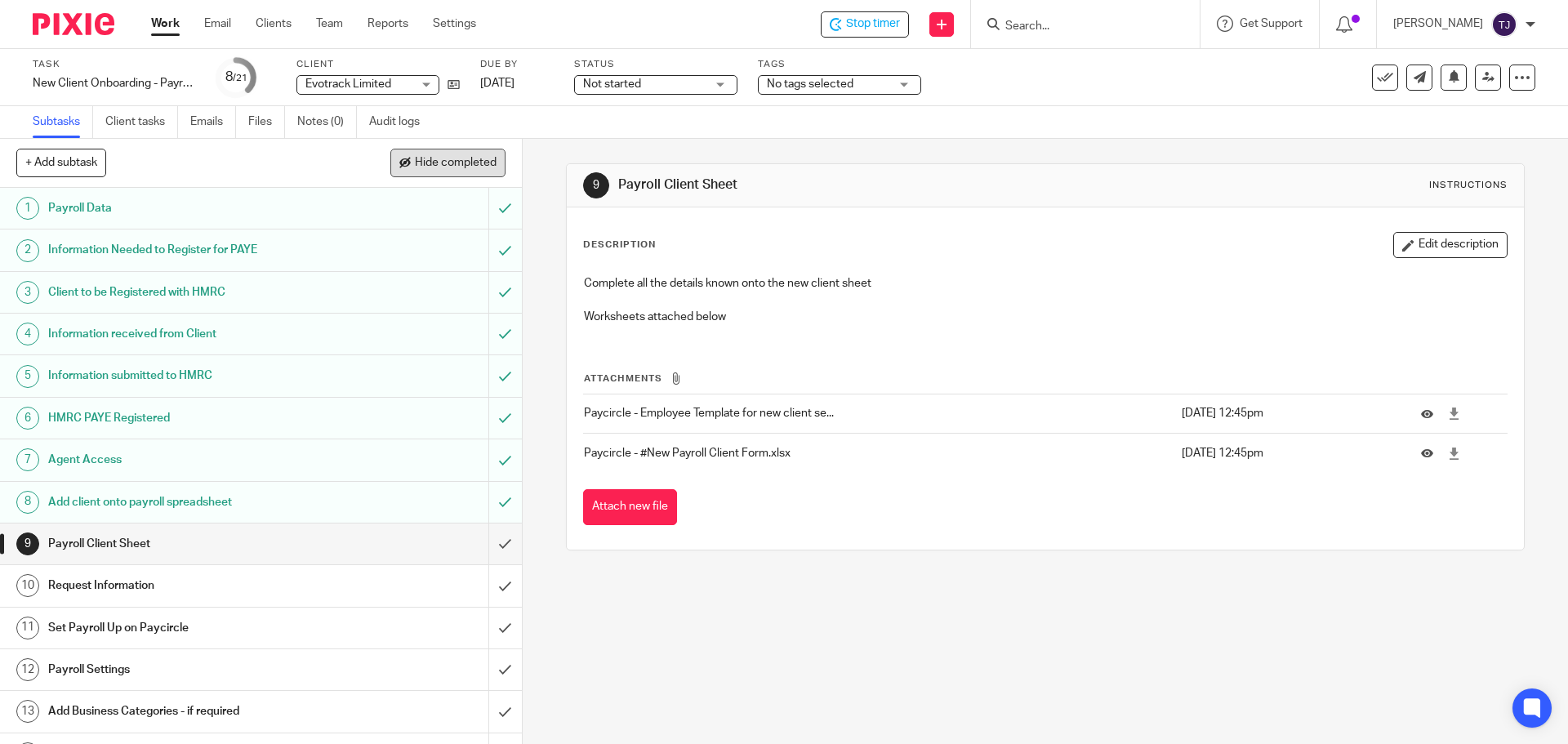
click at [430, 153] on button "Hide completed" at bounding box center [448, 163] width 115 height 28
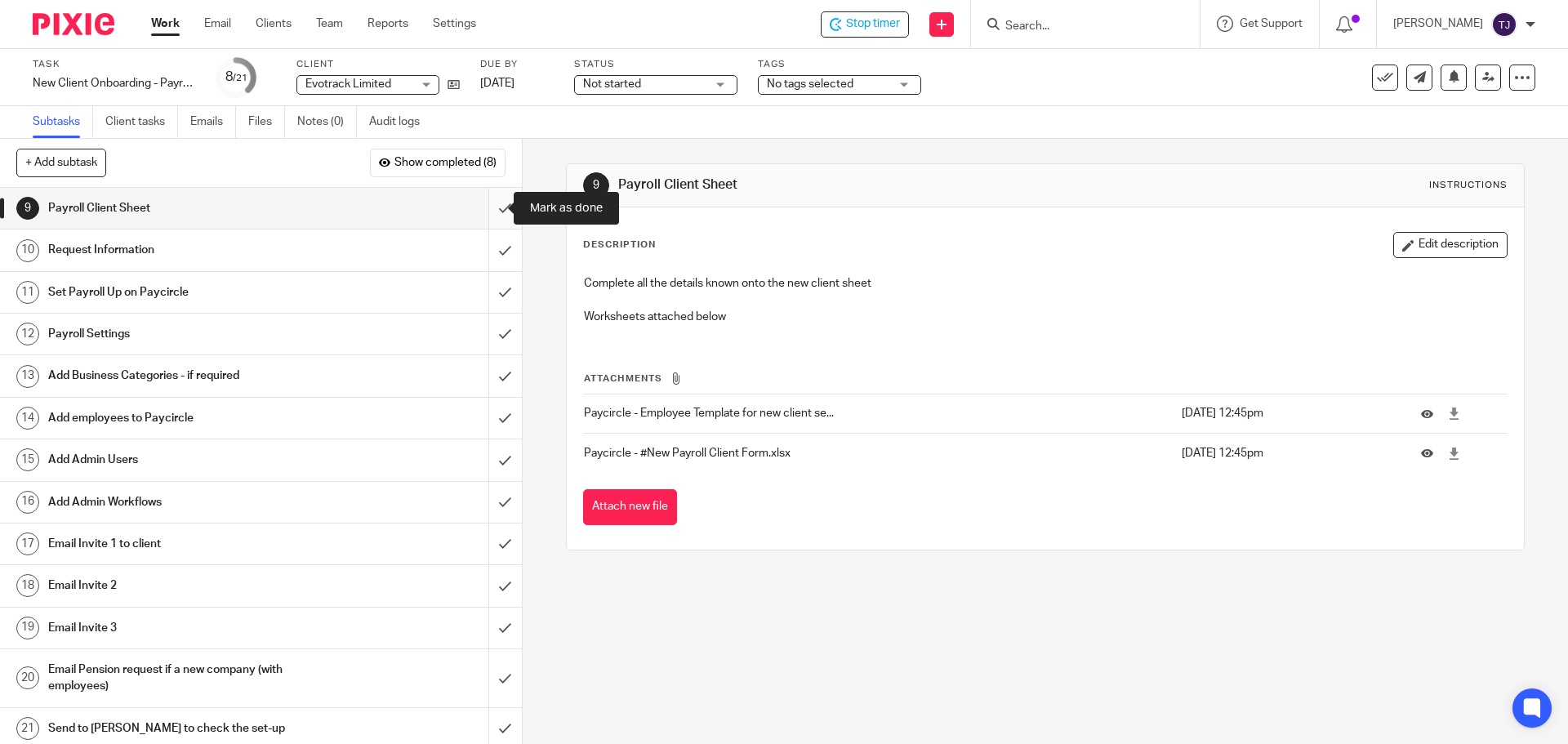
click at [489, 215] on input "submit" at bounding box center [261, 207] width 522 height 41
click at [486, 251] on input "submit" at bounding box center [261, 249] width 522 height 41
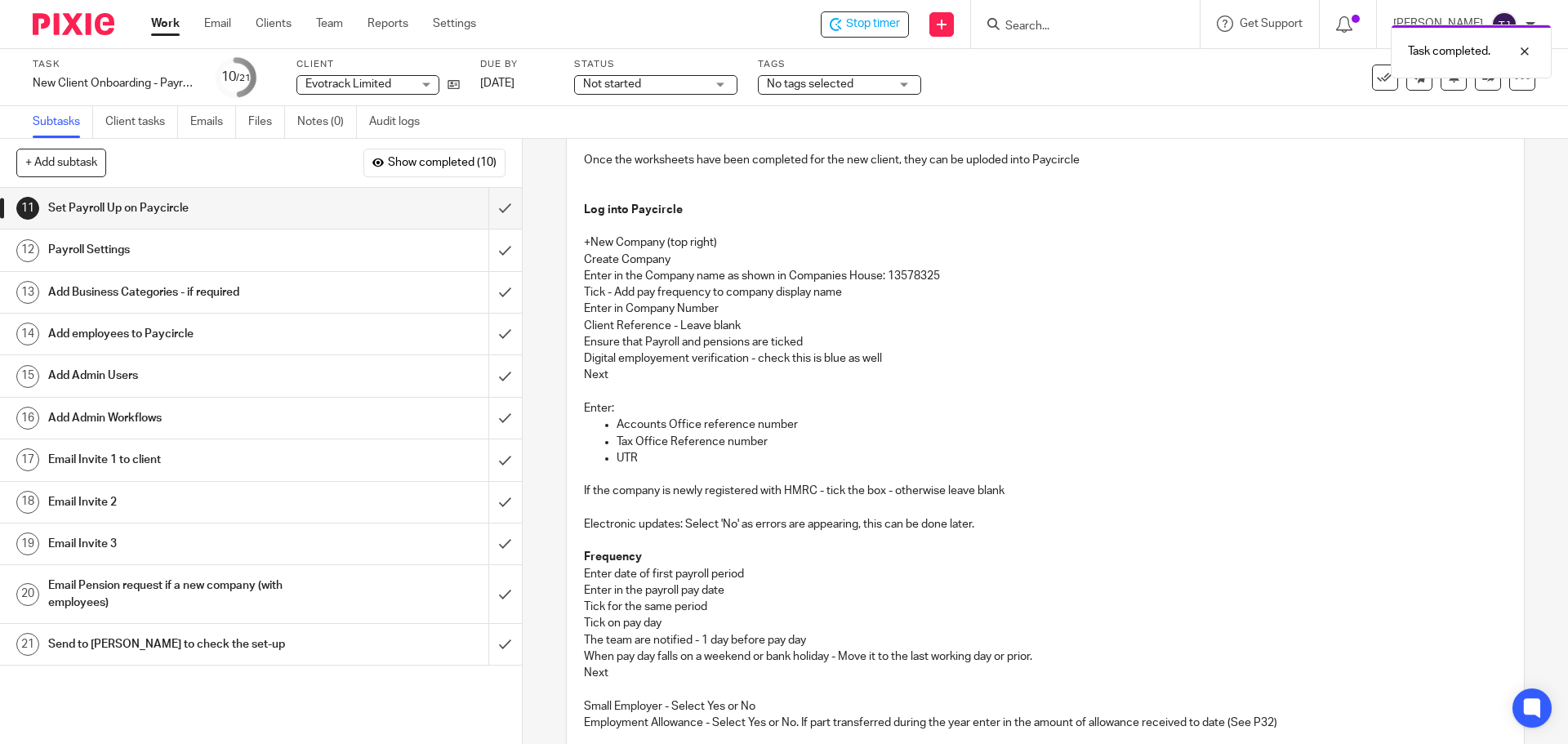
scroll to position [164, 0]
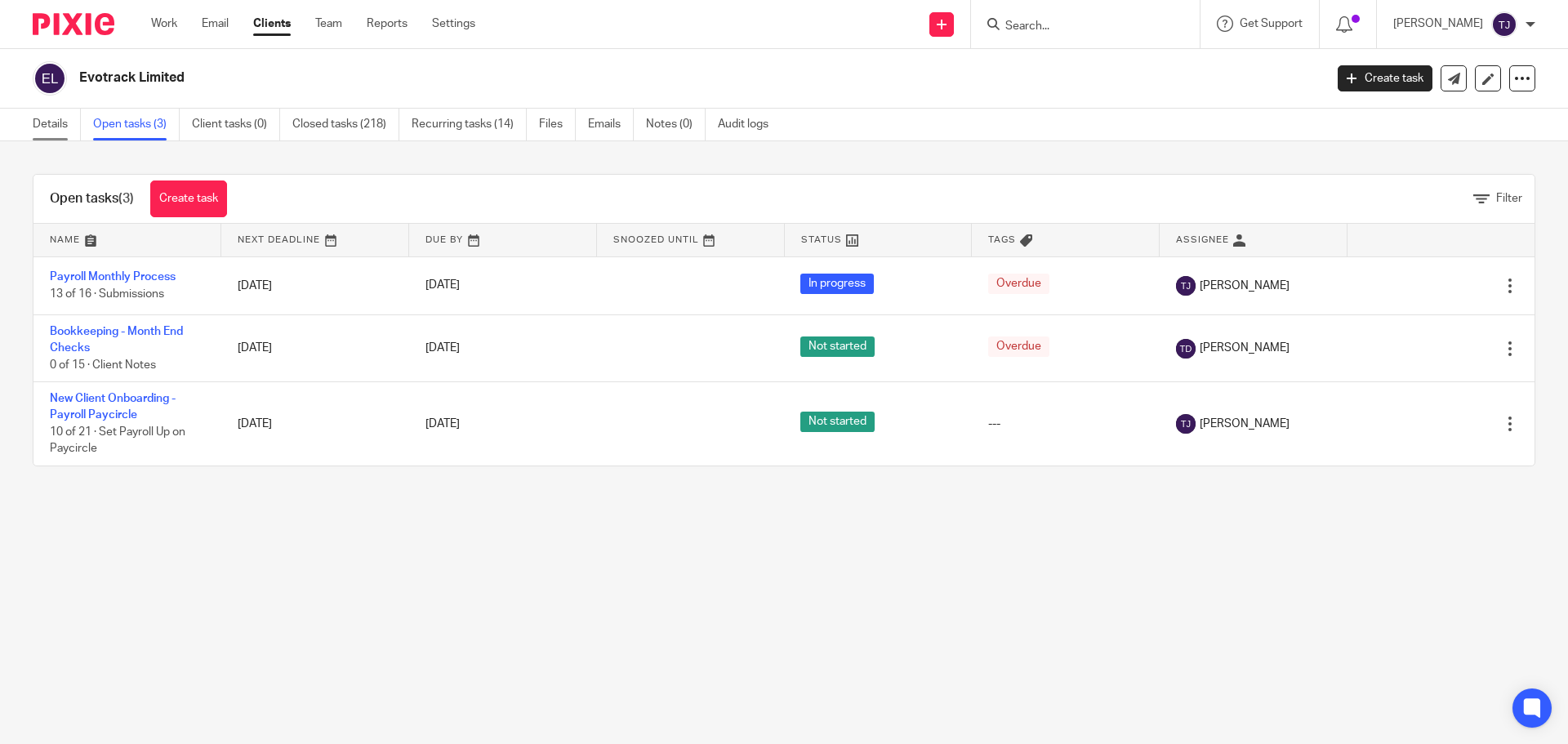
click at [49, 123] on link "Details" at bounding box center [57, 125] width 49 height 32
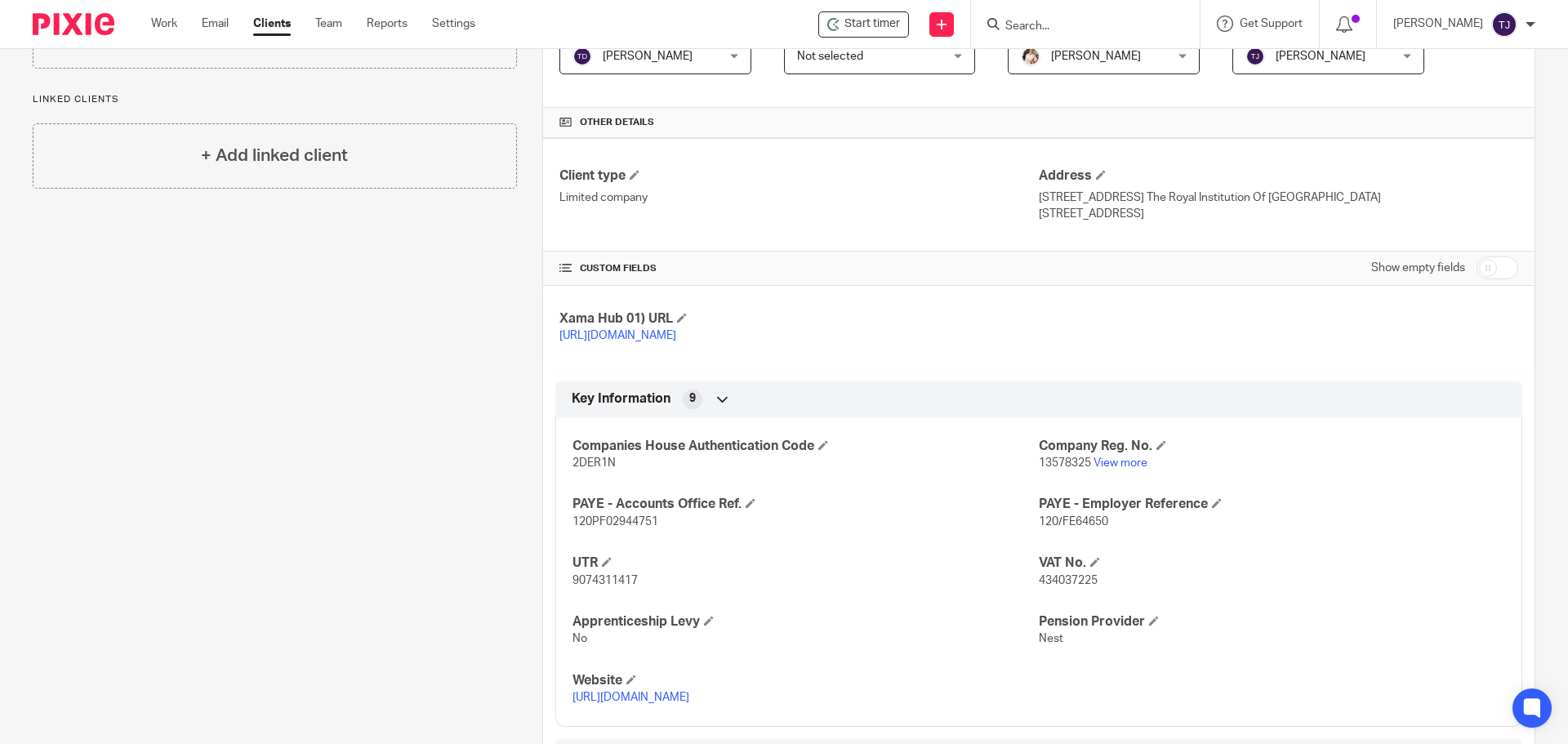
scroll to position [326, 0]
drag, startPoint x: 571, startPoint y: 580, endPoint x: 634, endPoint y: 580, distance: 63.0
click at [634, 580] on span "9074311417" at bounding box center [605, 580] width 65 height 12
copy span "9074311417"
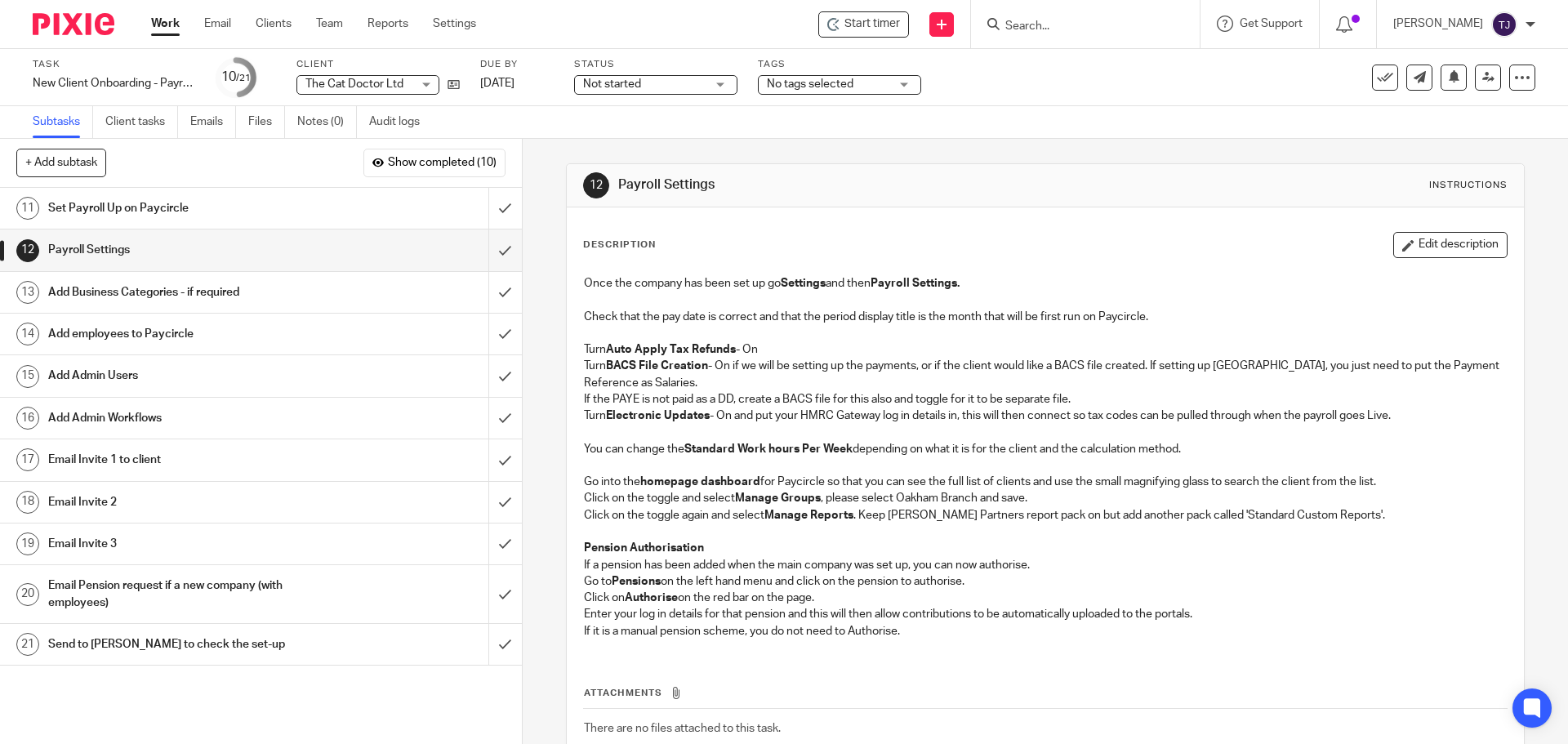
click at [1051, 31] on input "Search" at bounding box center [1077, 27] width 147 height 15
type input "evo"
click at [1053, 67] on link at bounding box center [1143, 70] width 285 height 38
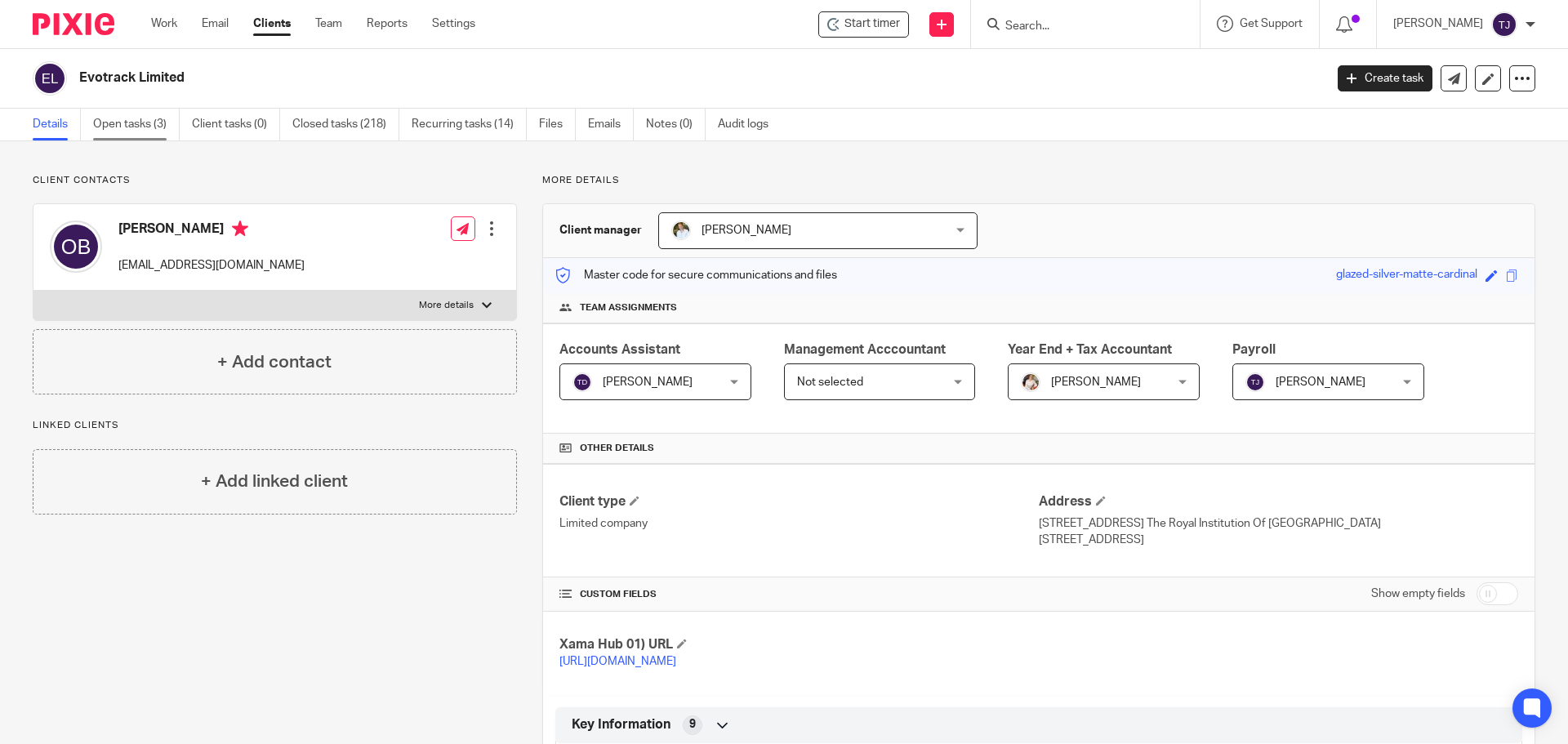
click at [129, 125] on link "Open tasks (3)" at bounding box center [136, 125] width 86 height 32
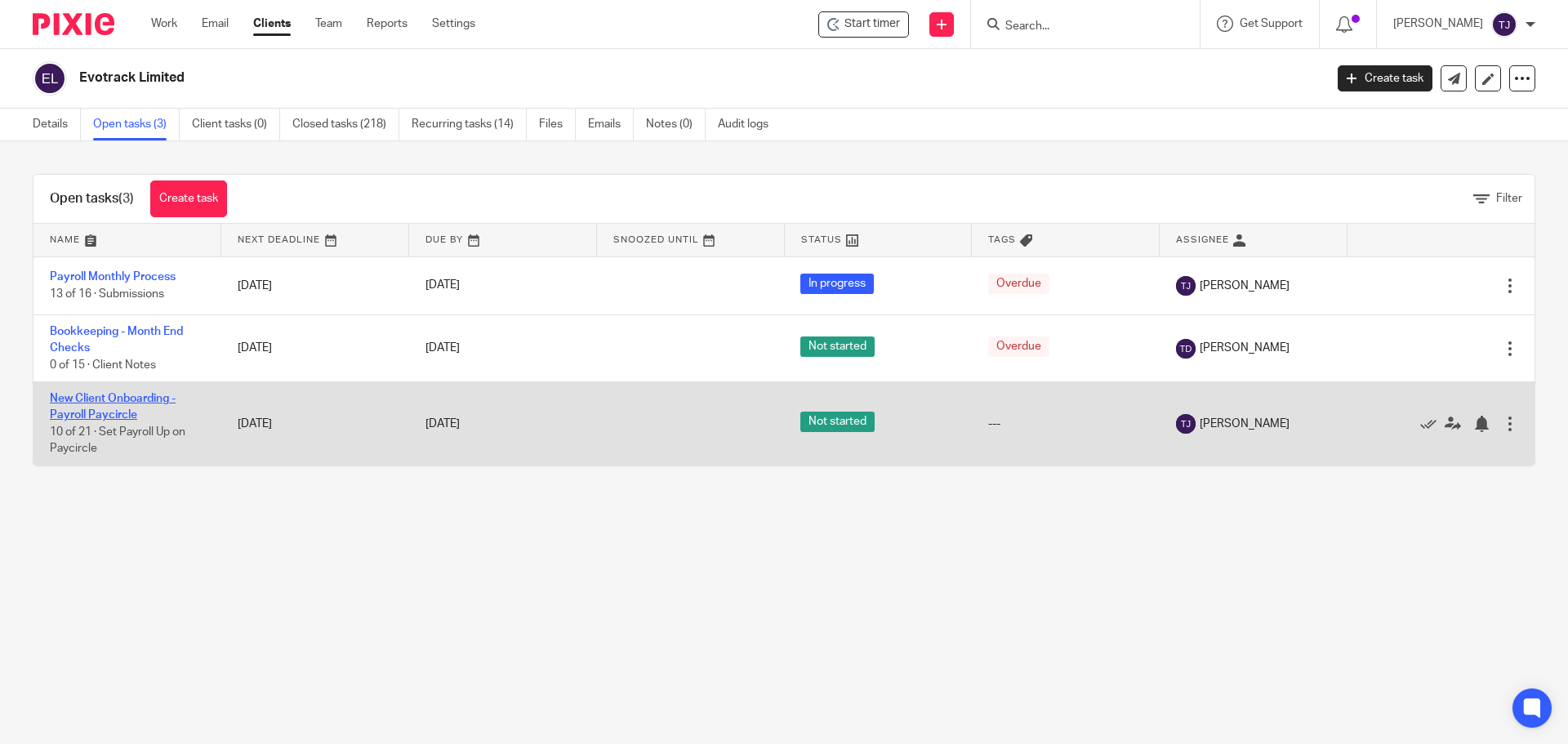
click at [118, 404] on link "New Client Onboarding - Payroll Paycircle" at bounding box center [112, 407] width 126 height 28
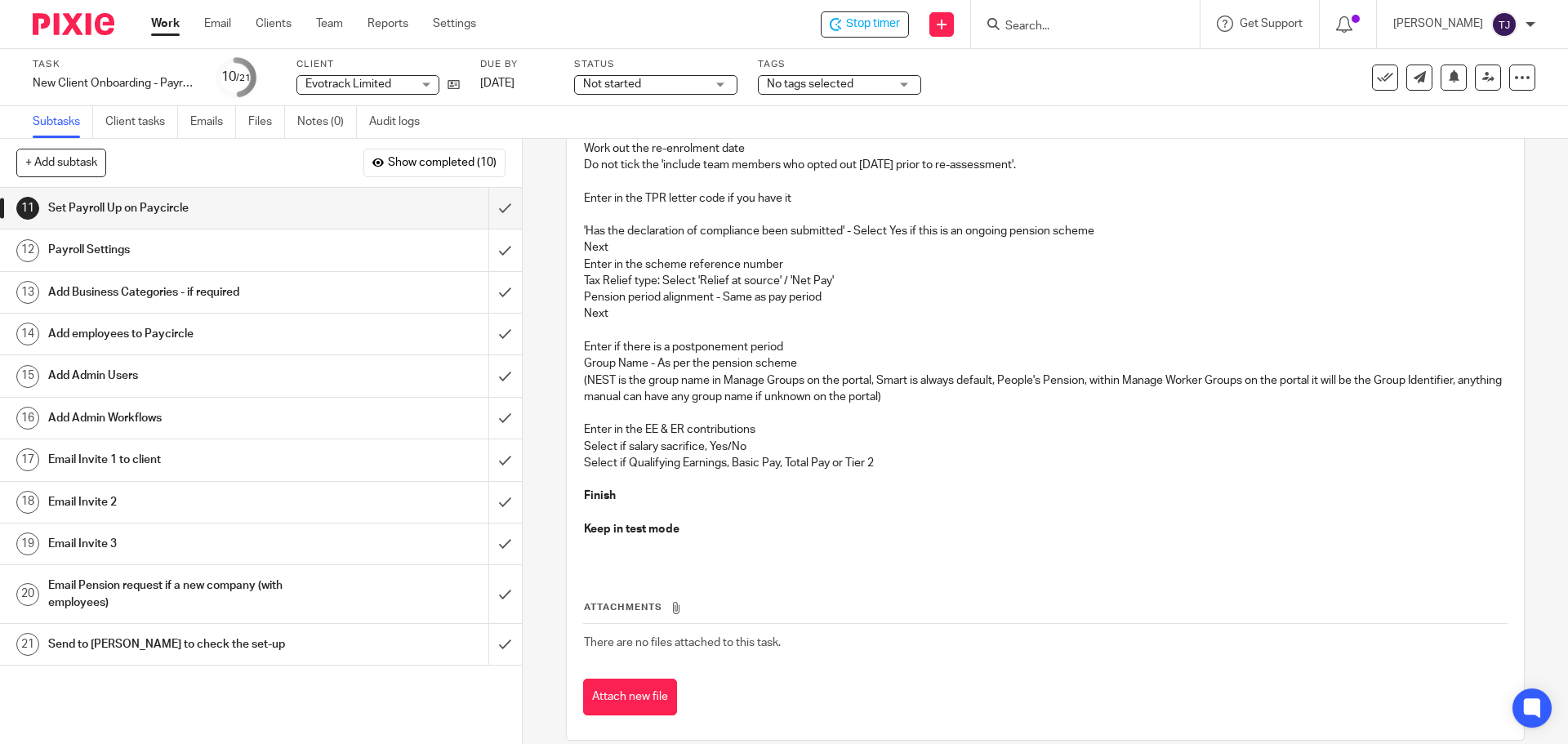
scroll to position [1017, 0]
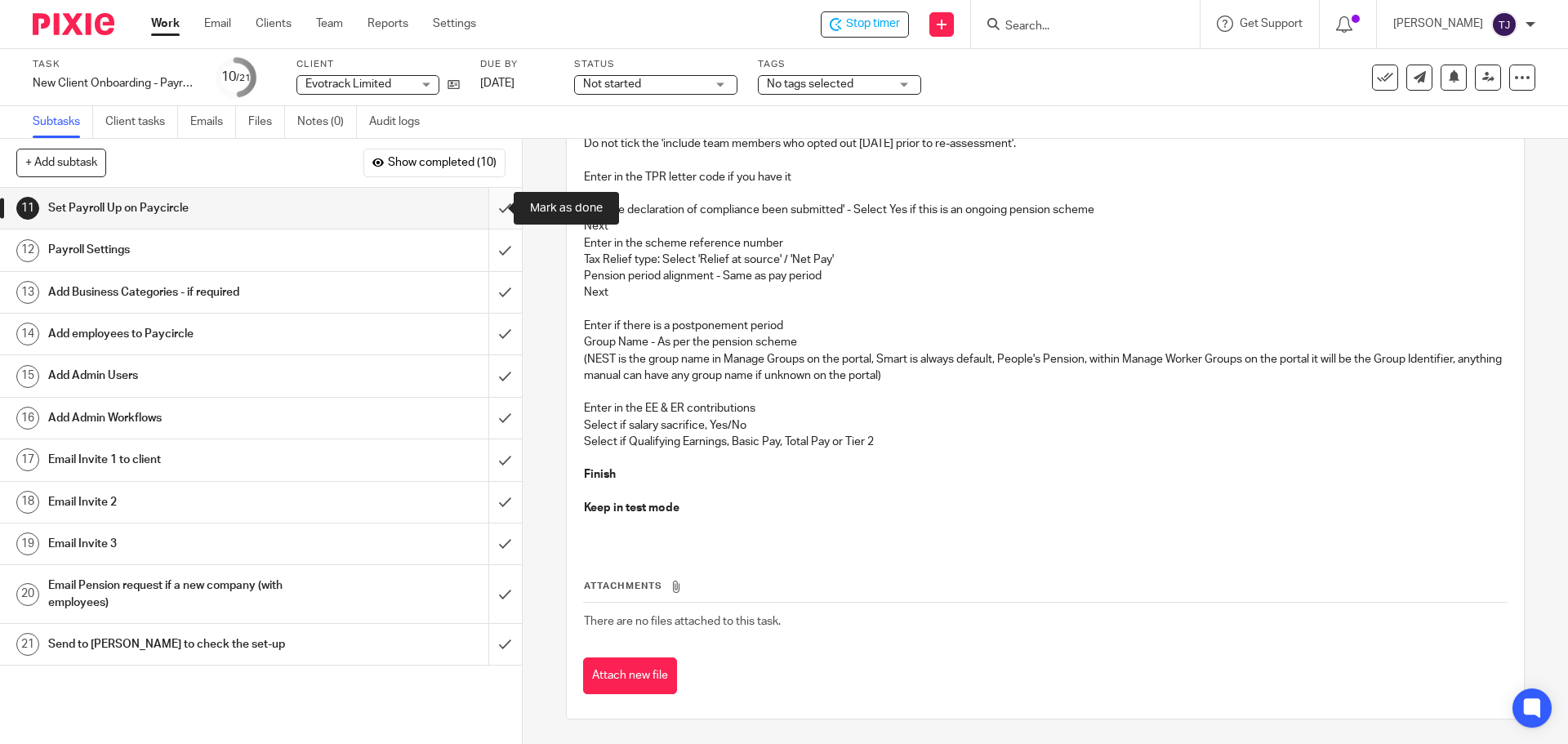
click at [483, 207] on input "submit" at bounding box center [261, 207] width 522 height 41
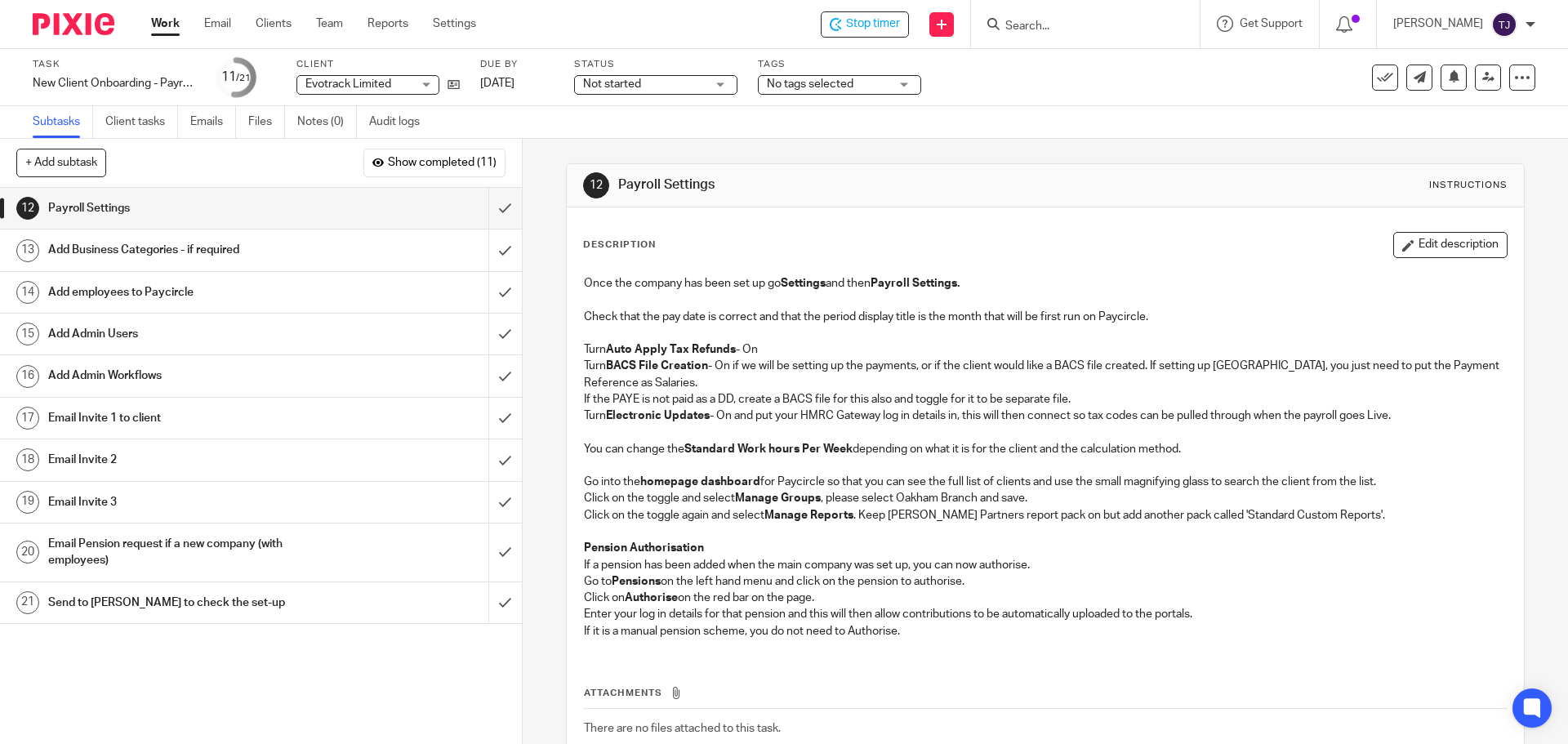
click at [160, 289] on h1 "Add employees to Paycircle" at bounding box center [189, 292] width 283 height 25
